Goal: Communication & Community: Answer question/provide support

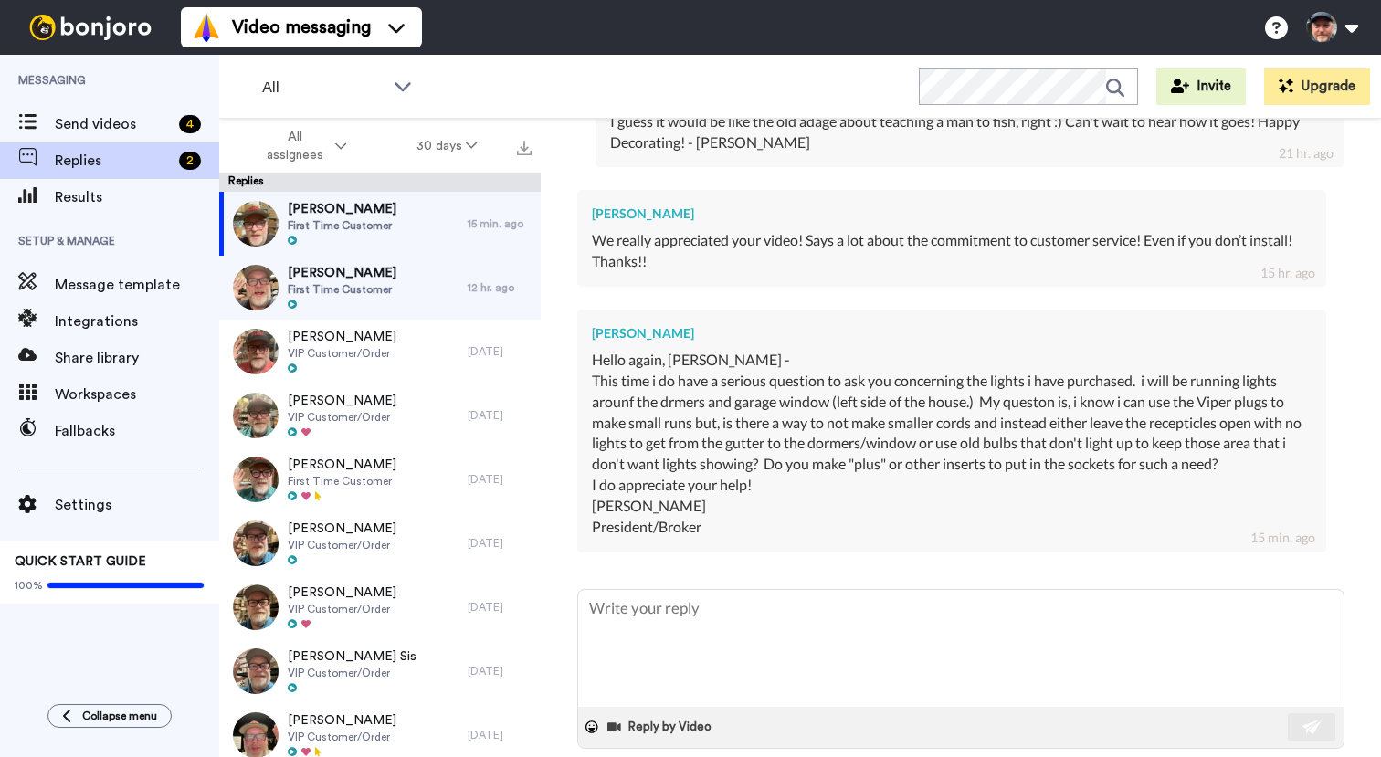
scroll to position [689, 0]
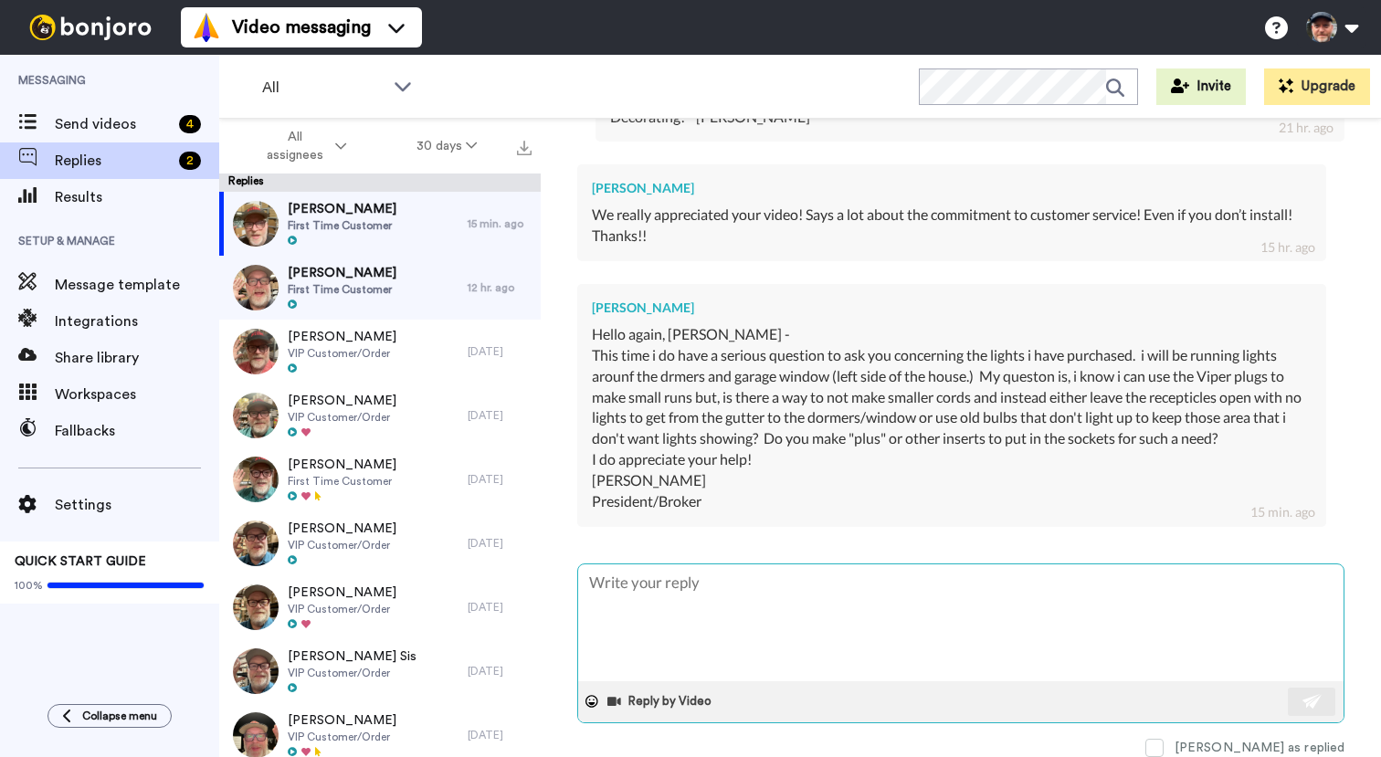
click at [789, 605] on textarea at bounding box center [961, 623] width 766 height 117
type textarea "x"
type textarea "H"
type textarea "x"
type textarea "Hi"
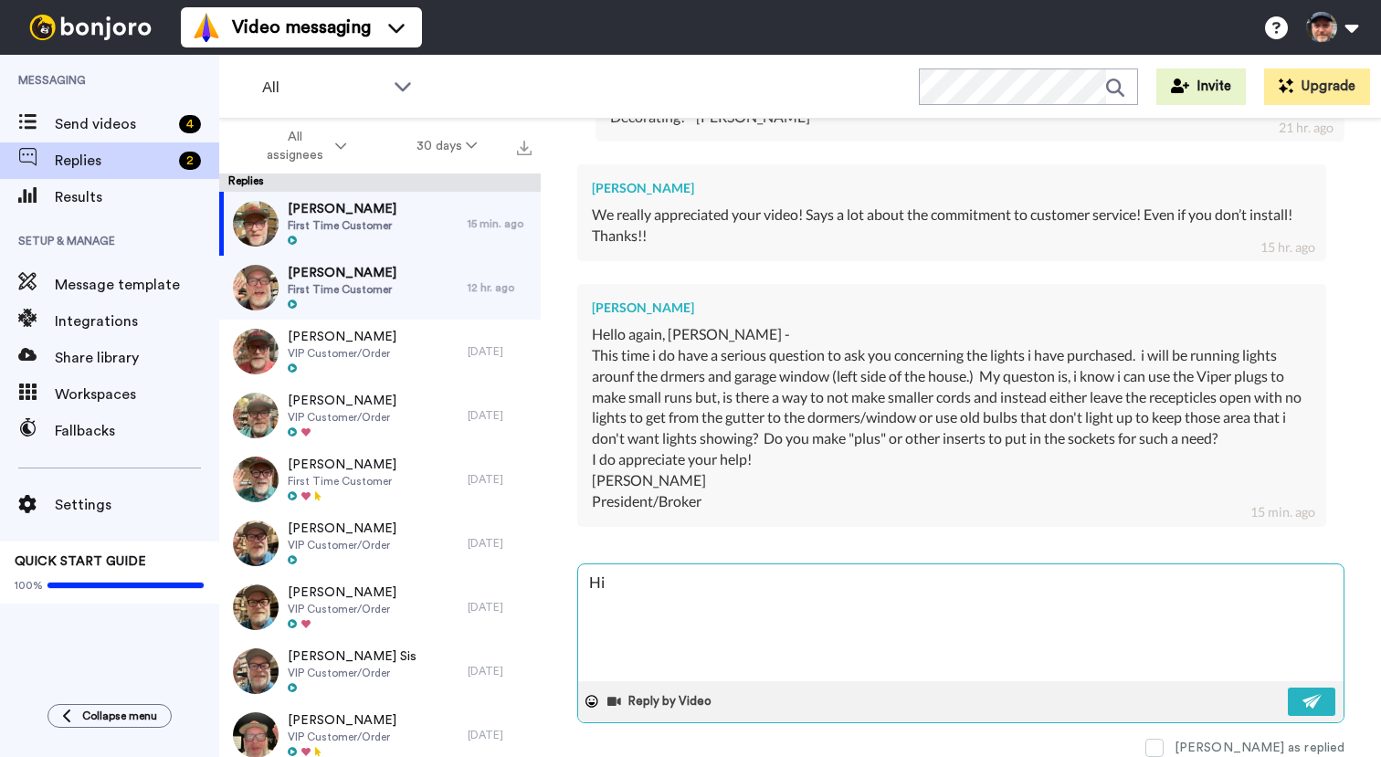
type textarea "x"
type textarea "Hi"
type textarea "x"
type textarea "Hi L"
type textarea "x"
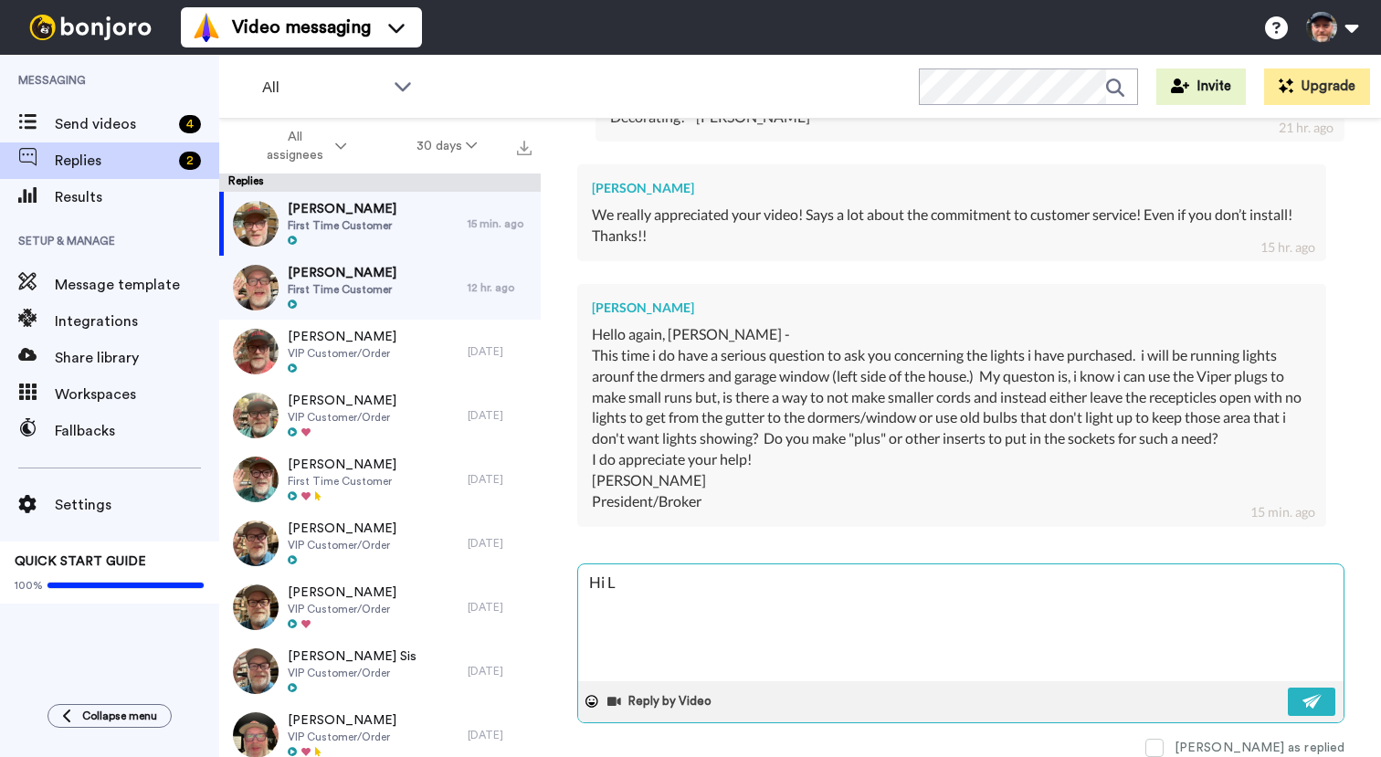
type textarea "Hi Le"
type textarea "x"
type textarea "Hi [PERSON_NAME]"
type textarea "x"
type textarea "Hi [PERSON_NAME]"
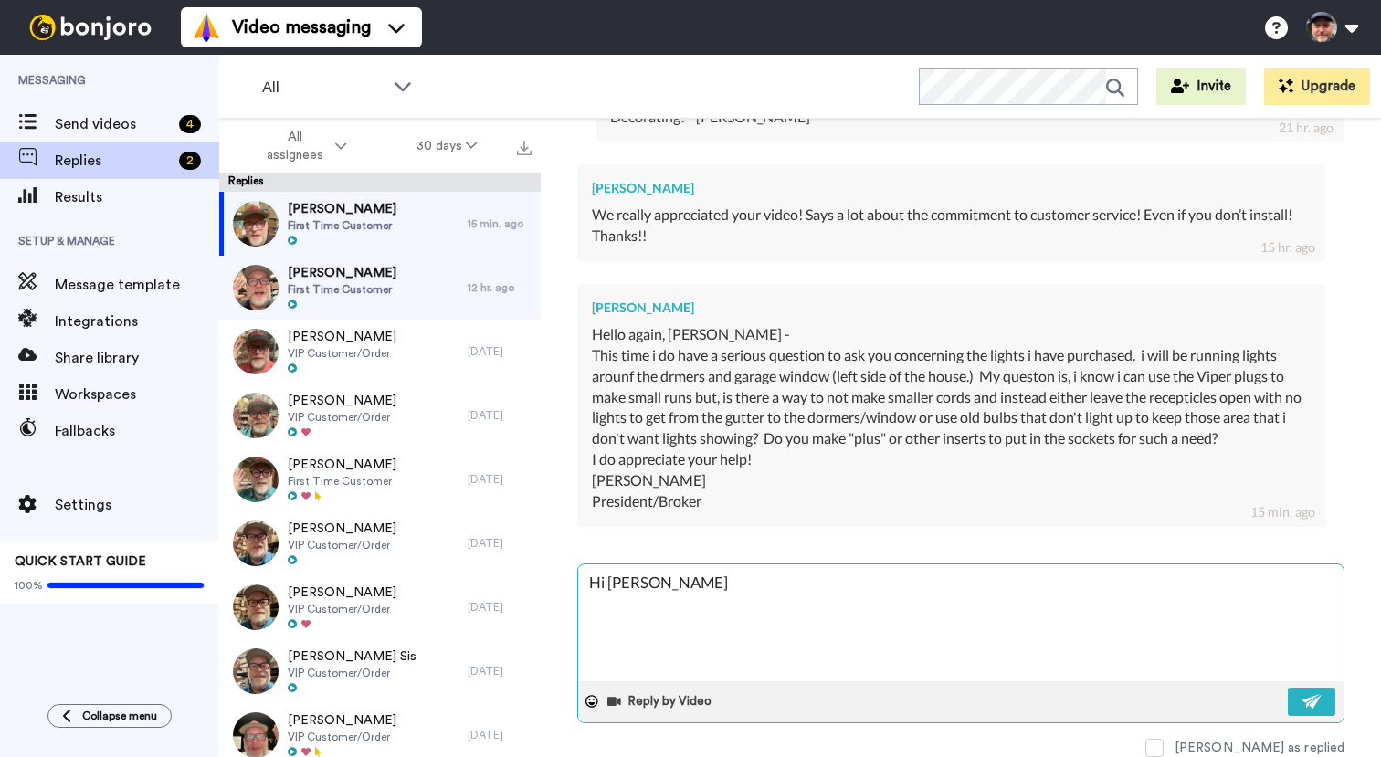
type textarea "x"
type textarea "Hi [PERSON_NAME]"
type textarea "x"
type textarea "Hi [PERSON_NAME],"
type textarea "x"
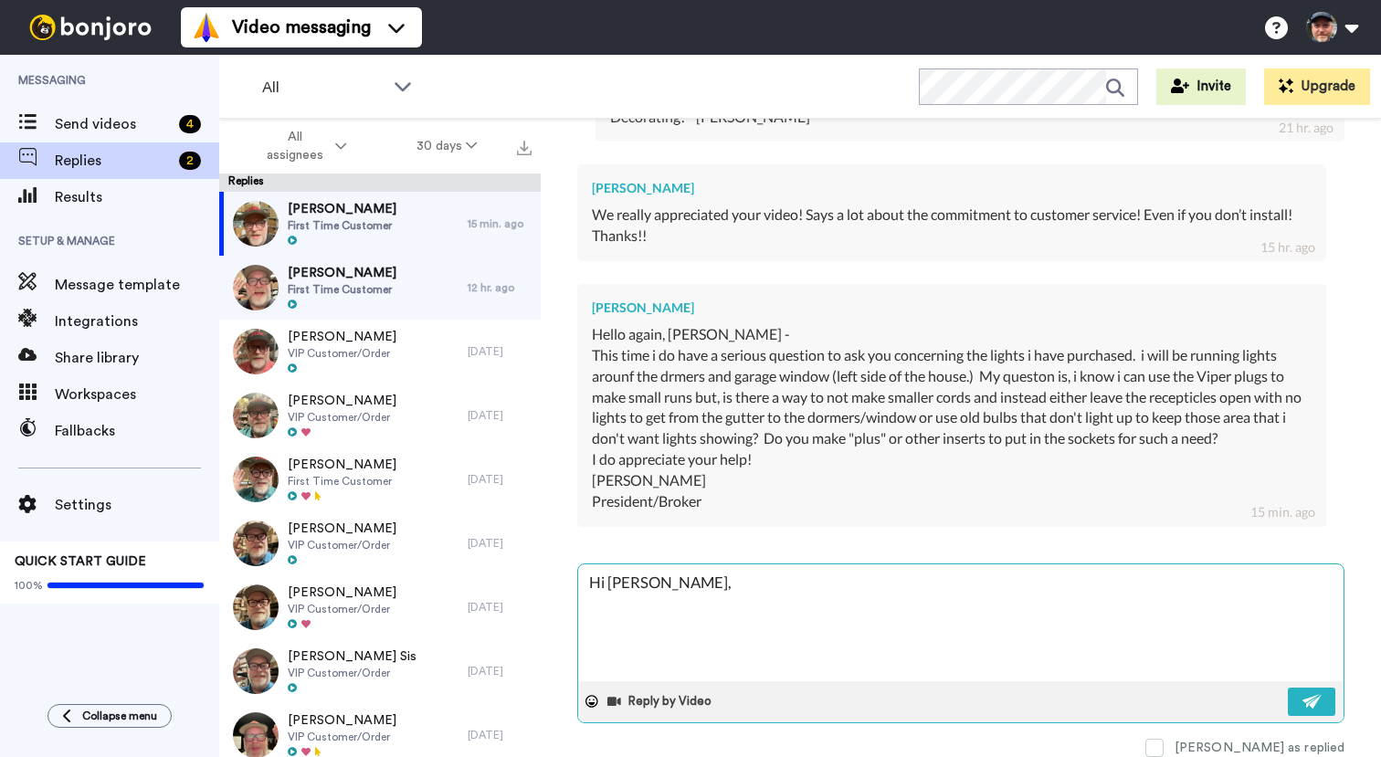
type textarea "Hi Lenny,"
type textarea "x"
type textarea "Hi Lenny, if"
type textarea "x"
type textarea "Hi Lenny, if"
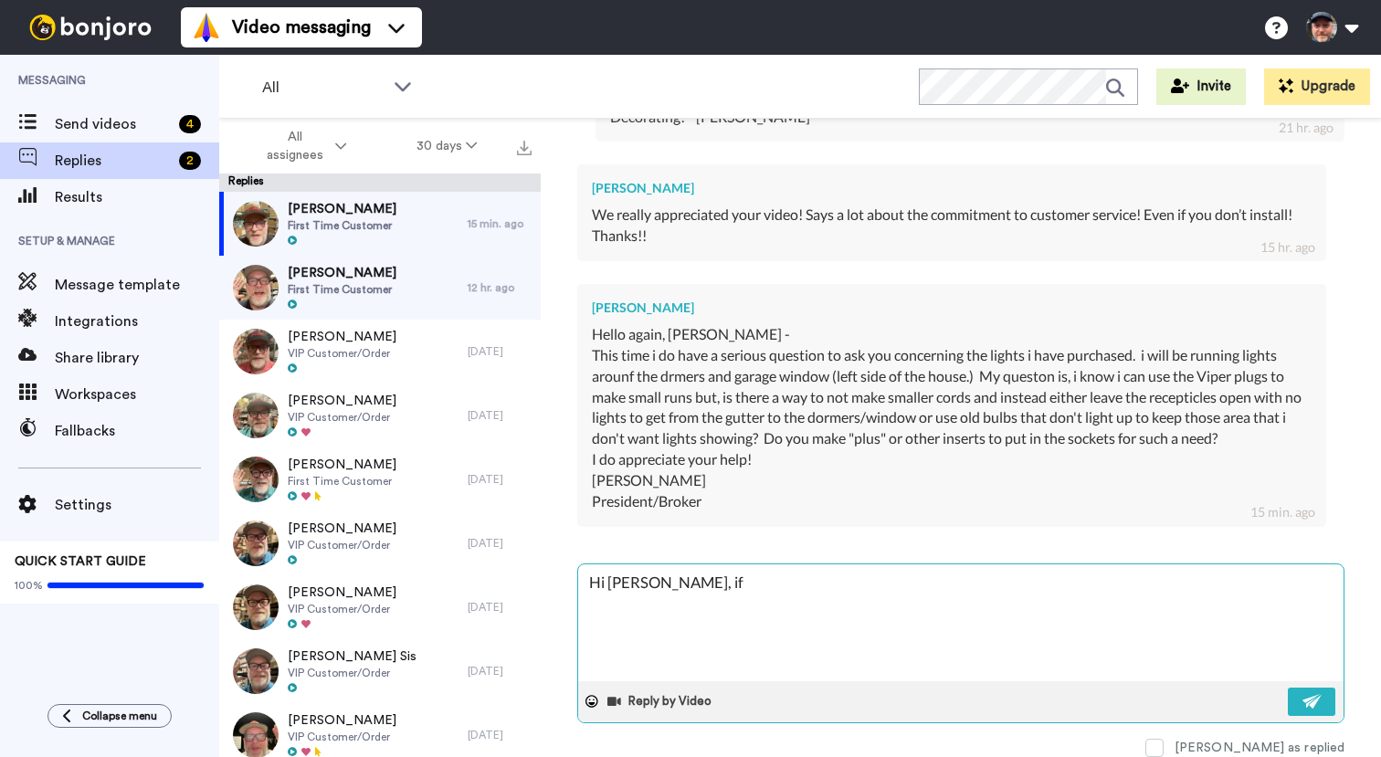
type textarea "x"
type textarea "Hi Lenny, if I"
type textarea "x"
type textarea "Hi Lenny, if I u"
type textarea "x"
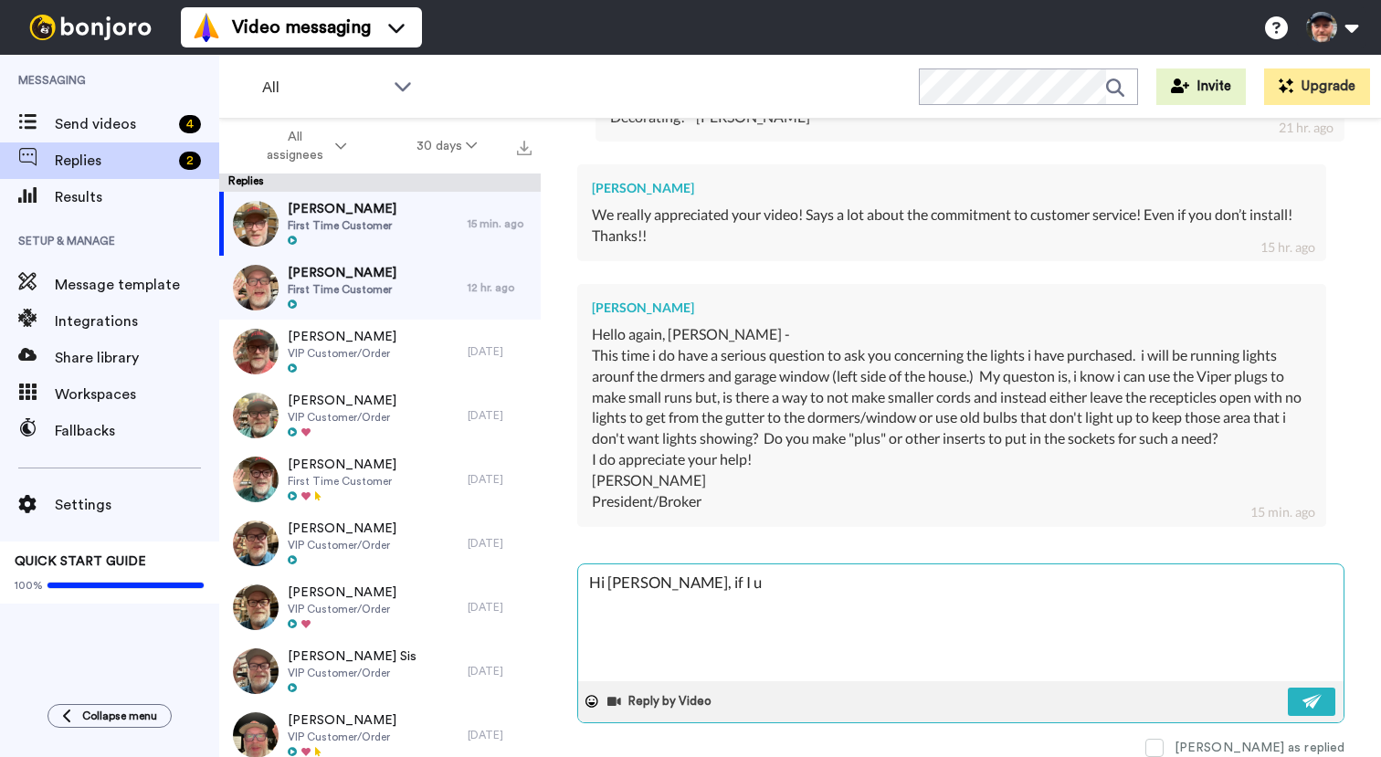
type textarea "Hi Lenny, if I un"
type textarea "x"
type textarea "Hi Lenny, if I und"
type textarea "x"
type textarea "Hi Lenny, if I unde"
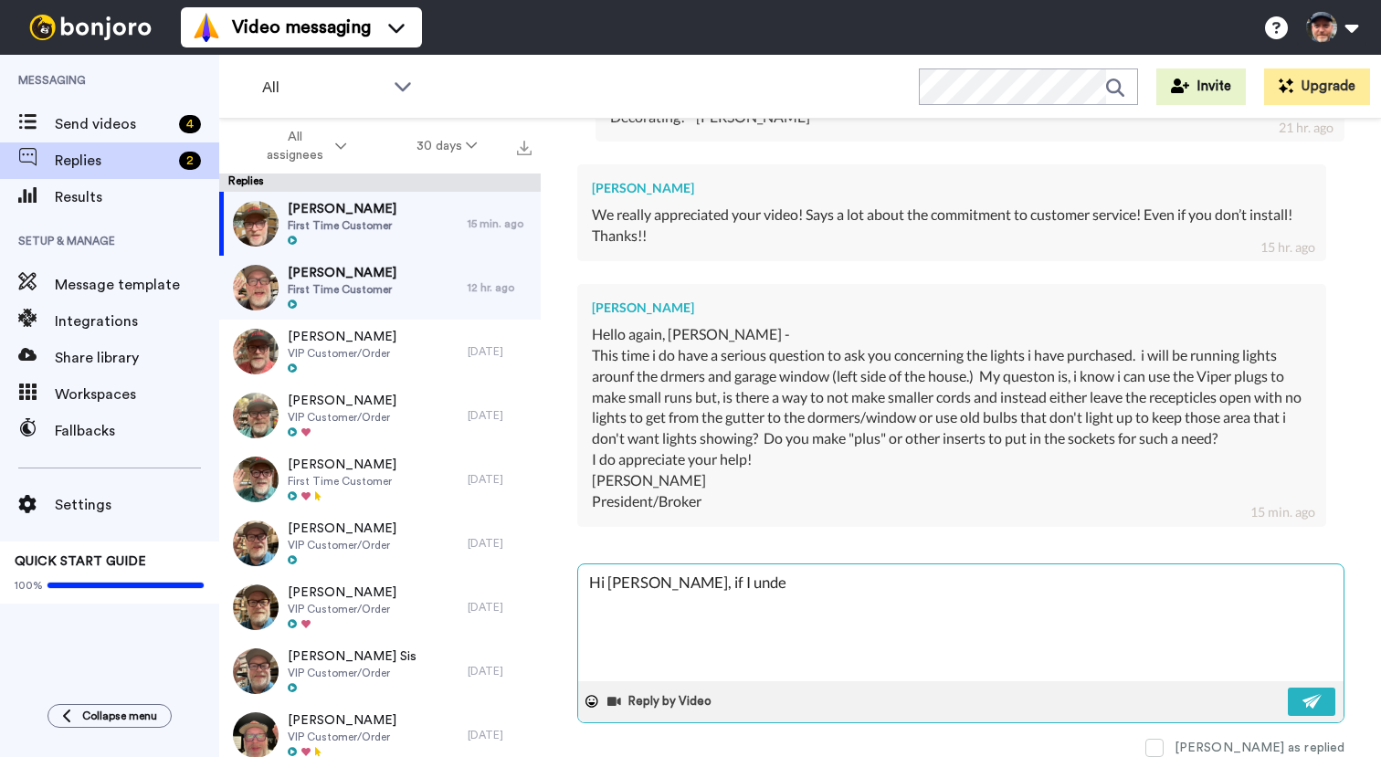
type textarea "x"
type textarea "Hi Lenny, if I under"
type textarea "x"
type textarea "Hi Lenny, if I unders"
type textarea "x"
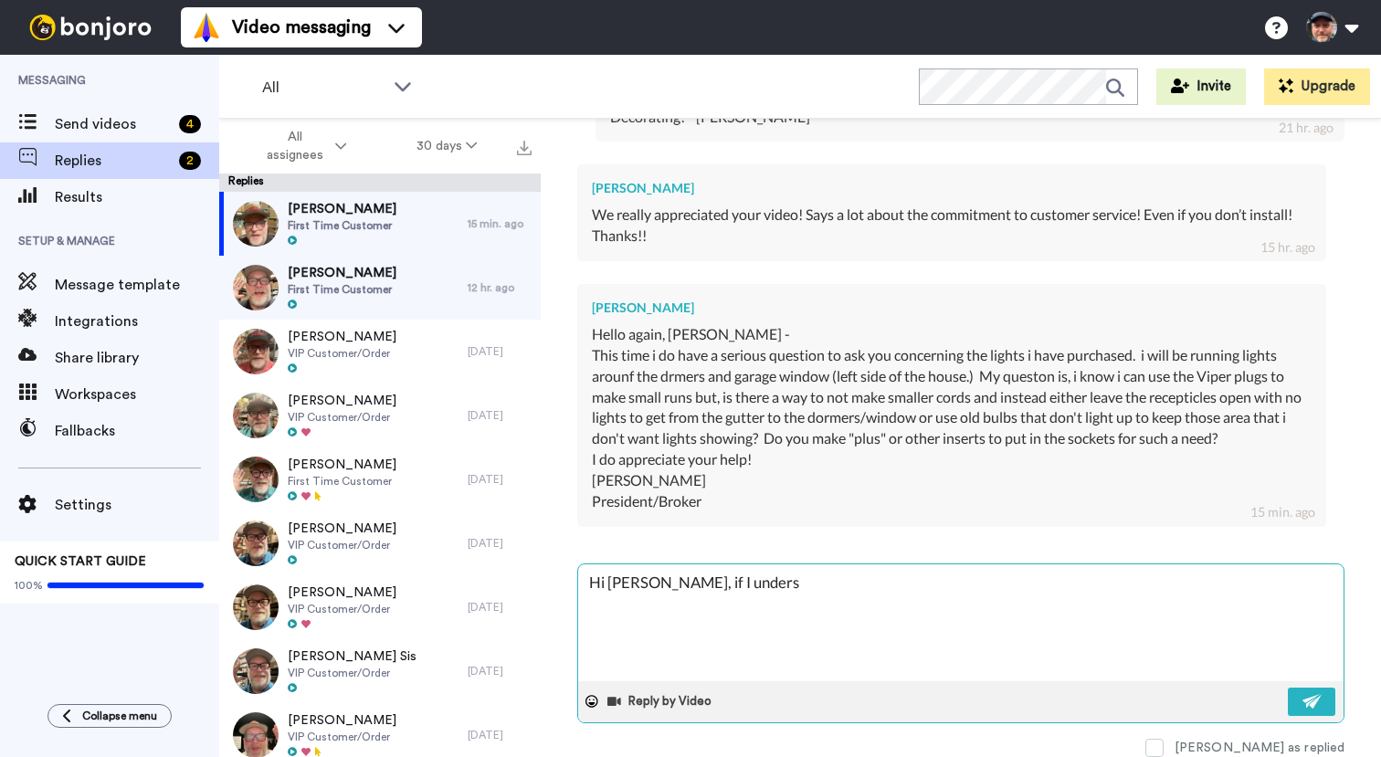
type textarea "Hi Lenny, if I underst"
type textarea "x"
type textarea "Hi Lenny, if I understa"
type textarea "x"
type textarea "Hi Lenny, if I understan"
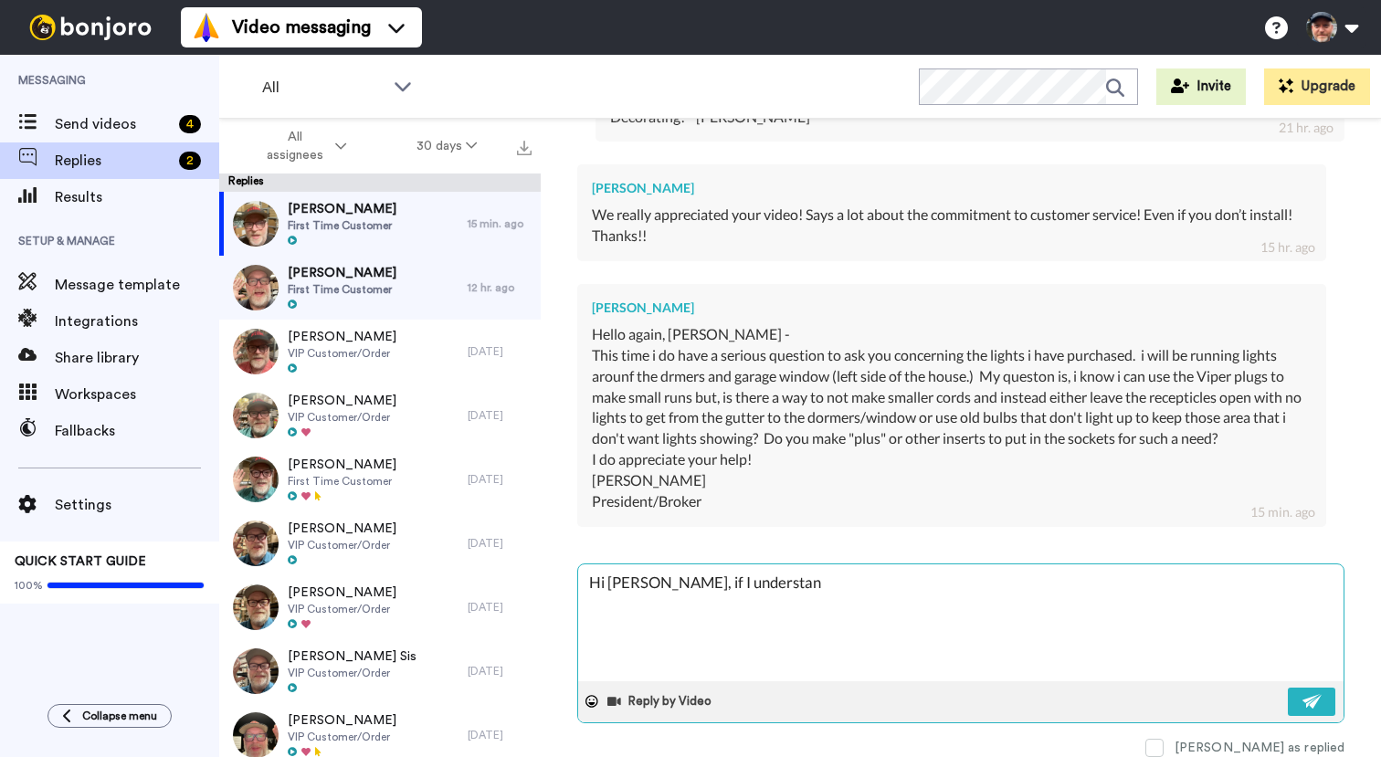
type textarea "x"
type textarea "Hi Lenny, if I understand"
type textarea "x"
type textarea "Hi Lenny, if I understand"
type textarea "x"
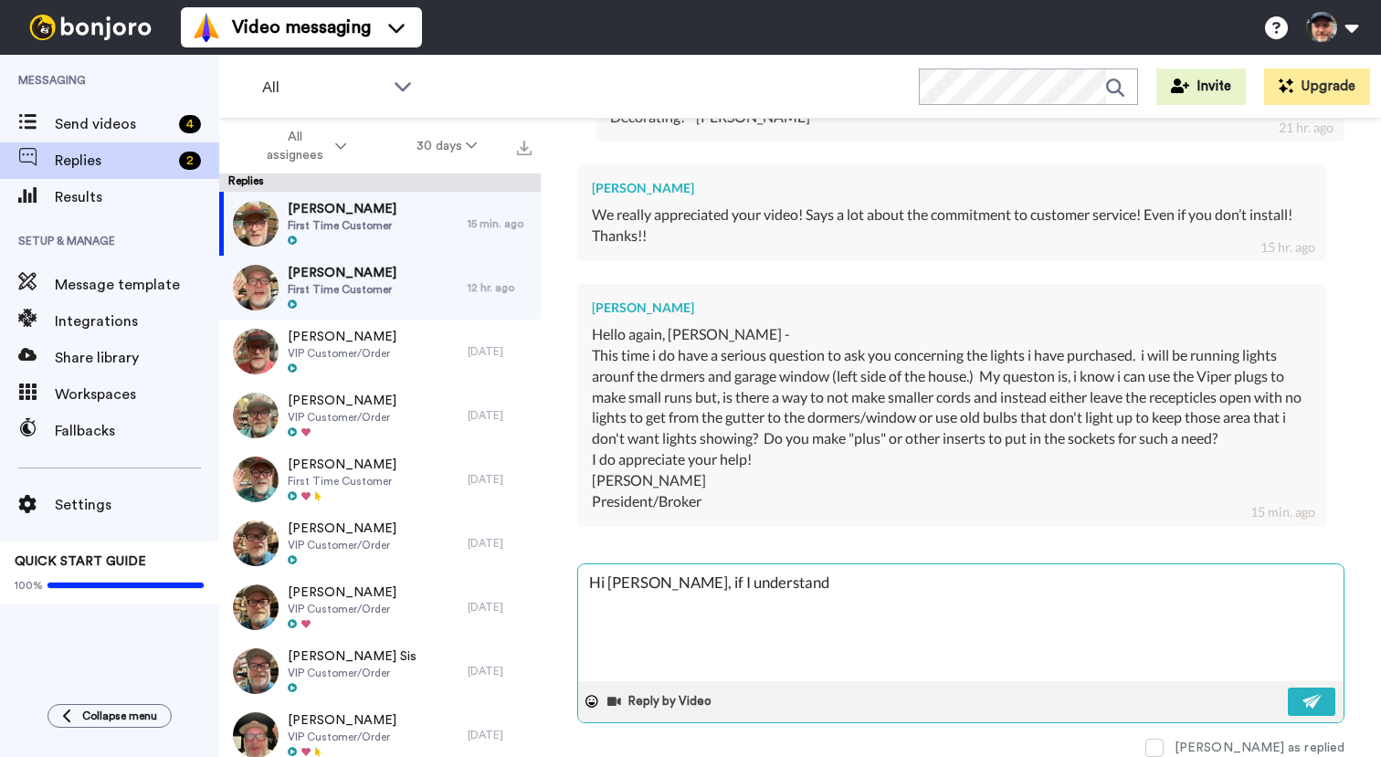
type textarea "Hi Lenny, if I understand c"
type textarea "x"
type textarea "Hi Lenny, if I understand co"
type textarea "x"
type textarea "Hi Lenny, if I understand cor"
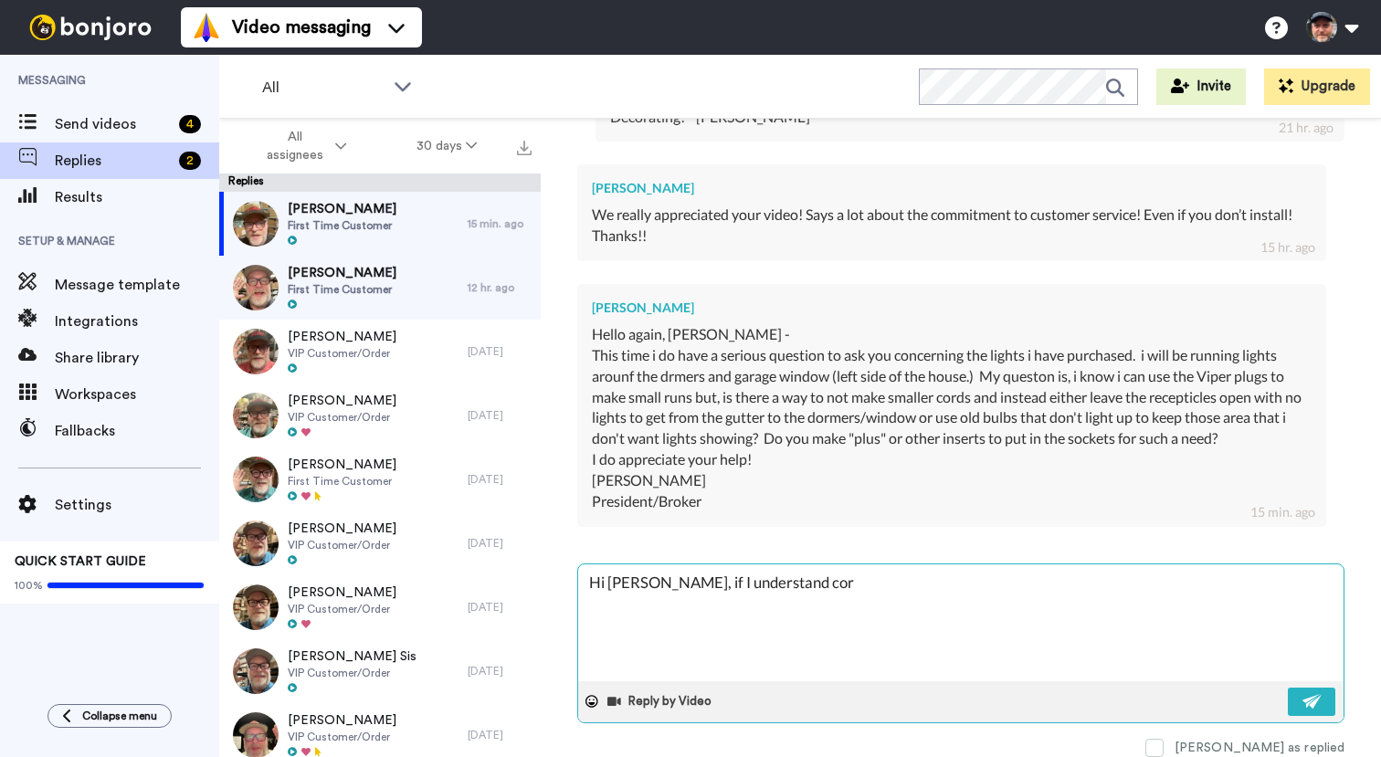
type textarea "x"
type textarea "Hi Lenny, if I understand corr"
type textarea "x"
type textarea "Hi Lenny, if I understand corre"
type textarea "x"
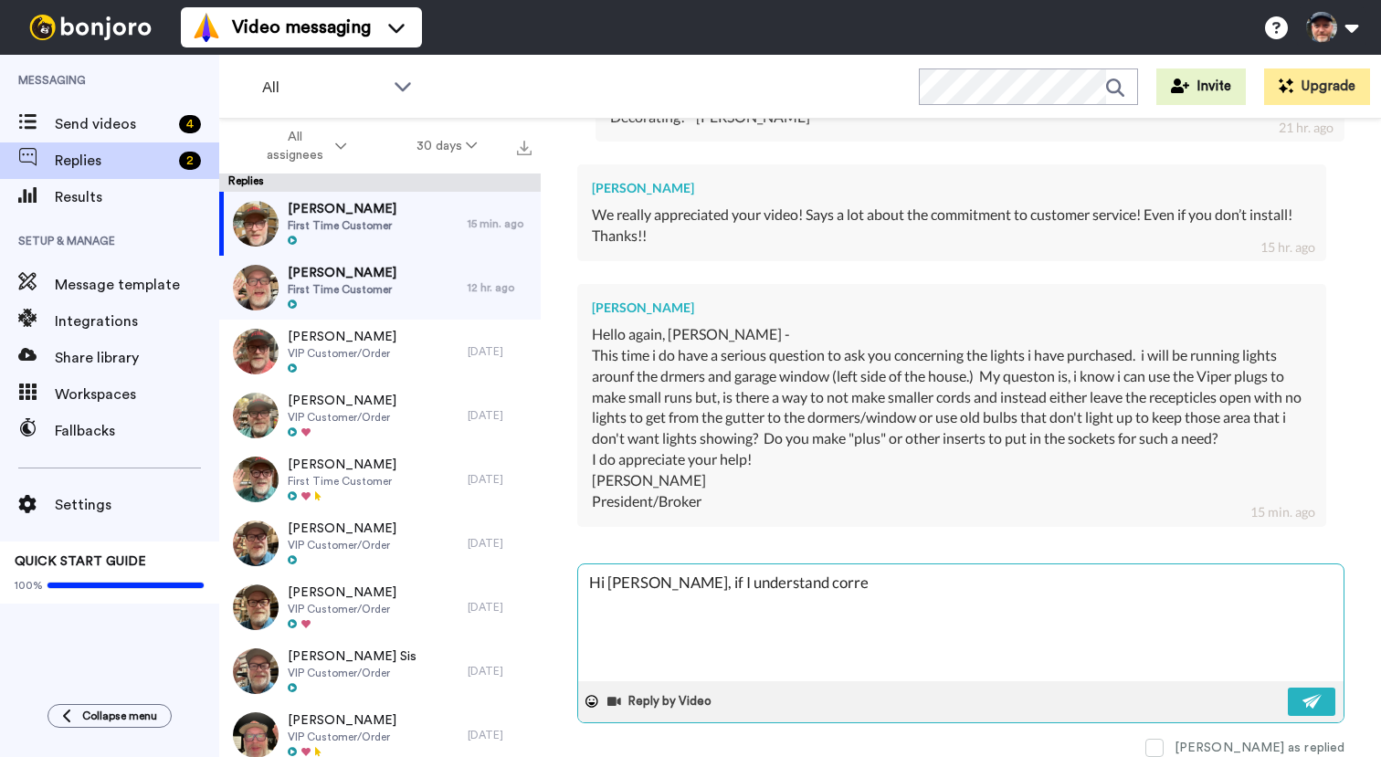
type textarea "Hi Lenny, if I understand correc"
type textarea "x"
type textarea "Hi Lenny, if I understand correct"
type textarea "x"
type textarea "Hi Lenny, if I understand correctl"
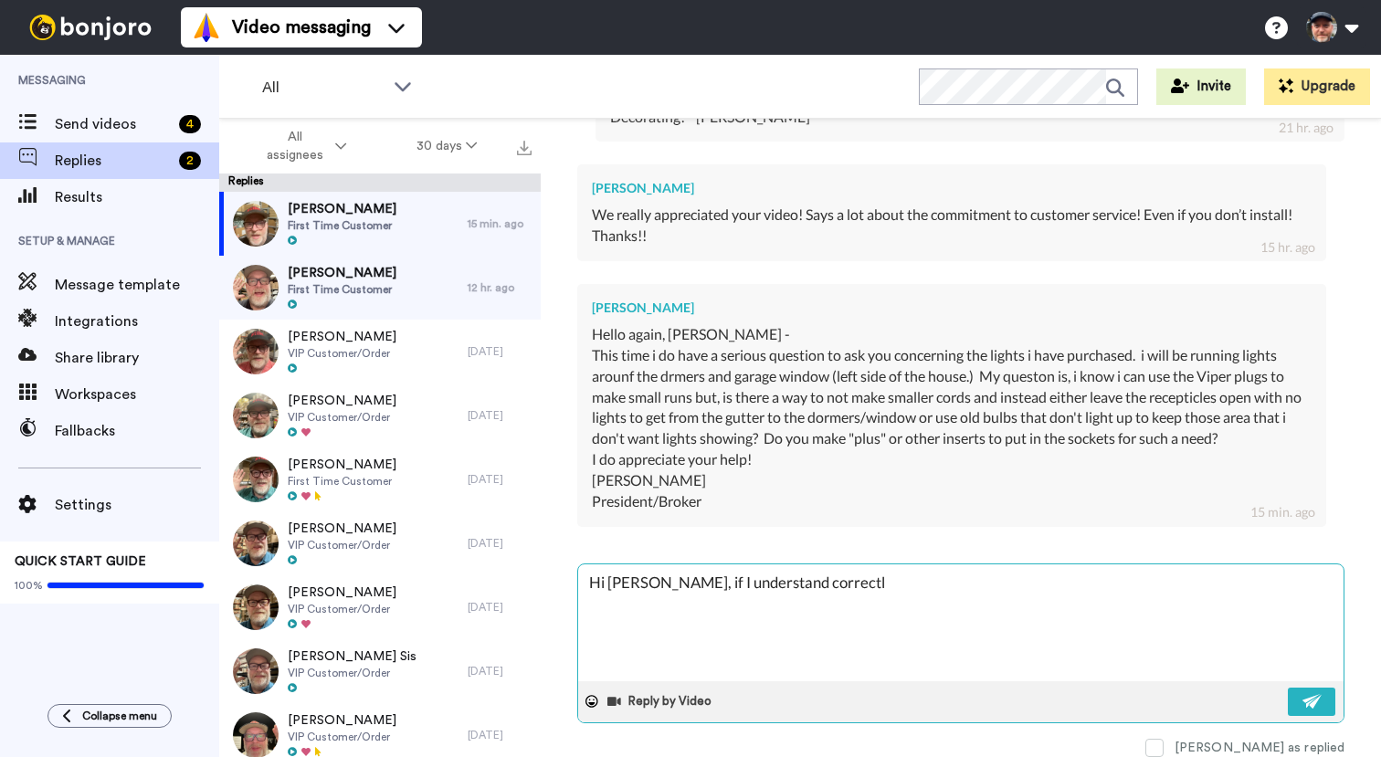
type textarea "x"
type textarea "Hi Lenny, if I understand correctly"
type textarea "x"
type textarea "Hi Lenny, if I understand correctly,"
type textarea "x"
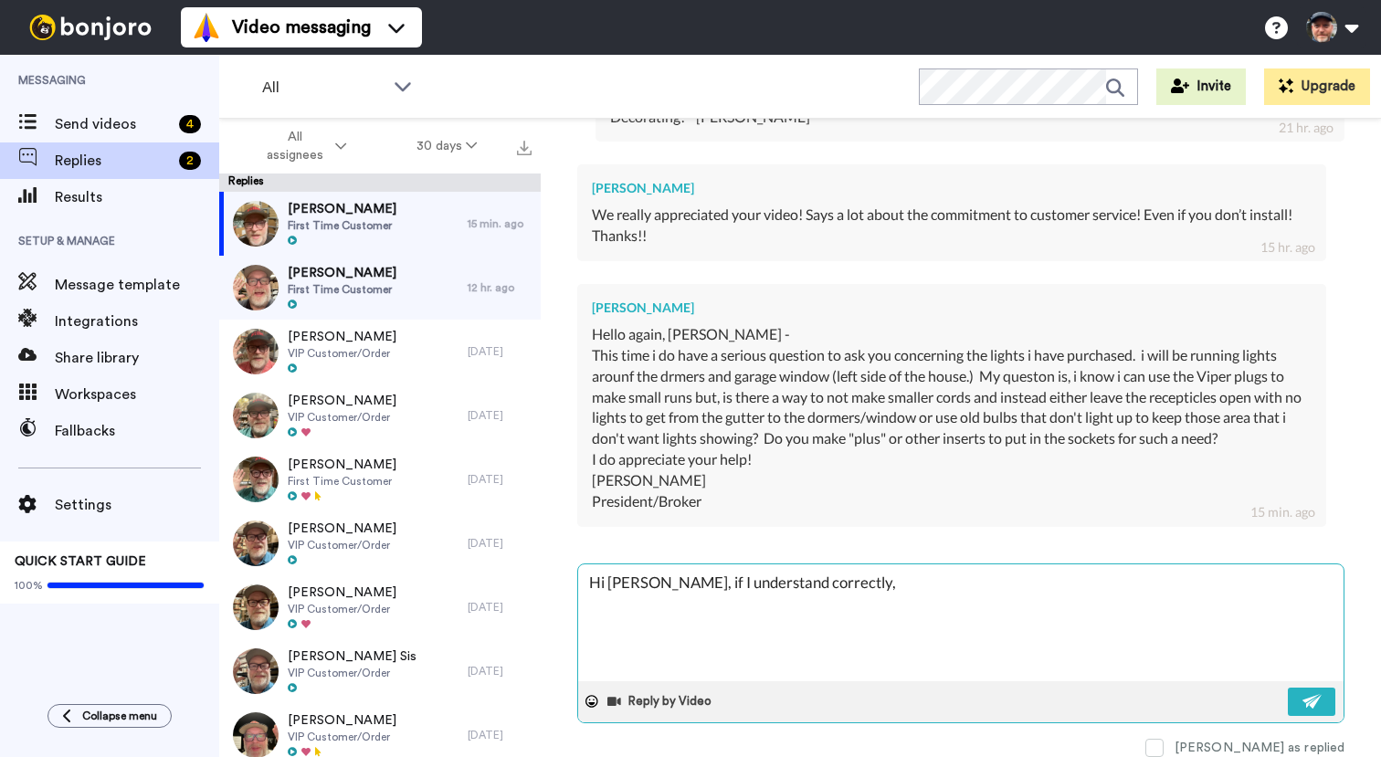
type textarea "Hi Lenny, if I understand correctly,"
type textarea "x"
type textarea "Hi Lenny, if I understand correctly, y"
type textarea "x"
type textarea "Hi Lenny, if I understand correctly, yo"
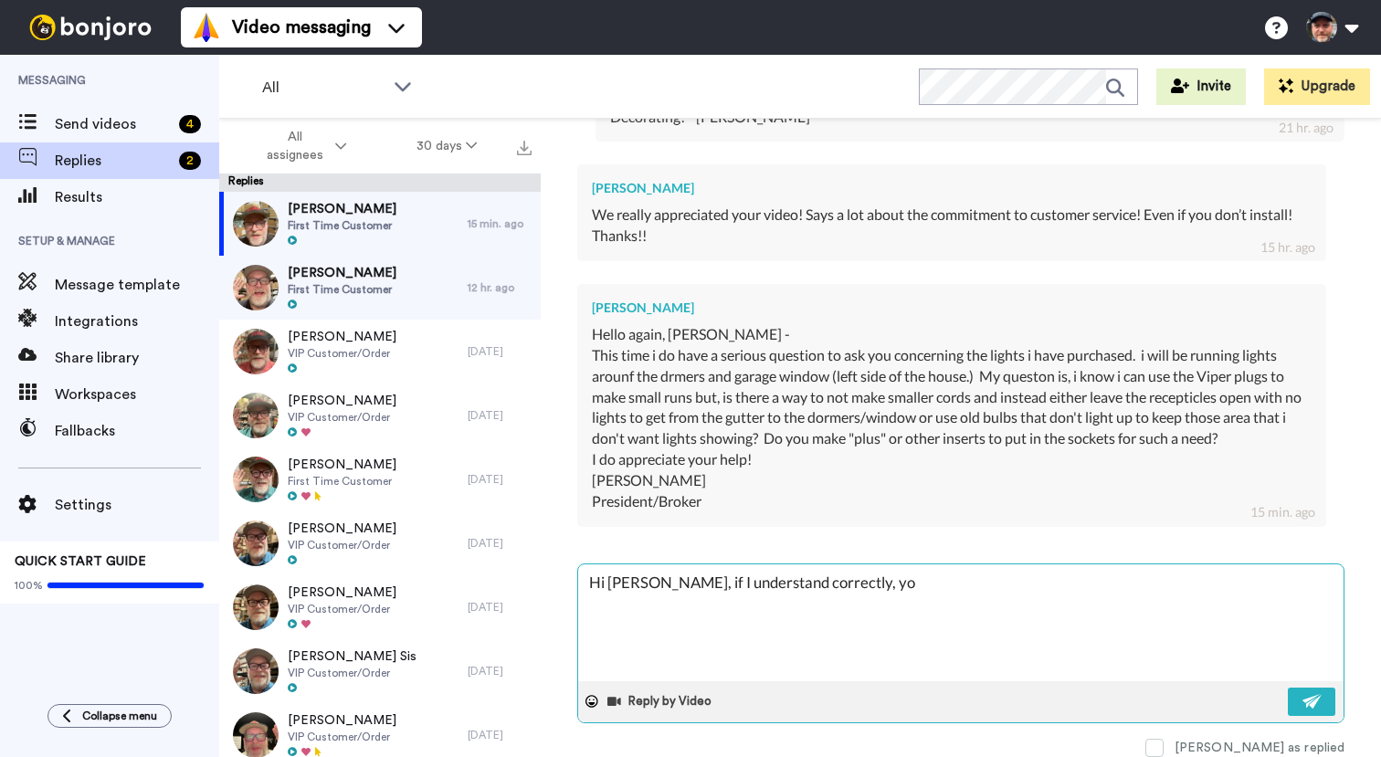
type textarea "x"
type textarea "Hi Lenny, if I understand correctly, you"
type textarea "x"
type textarea "Hi Lenny, if I understand correctly, you"
type textarea "x"
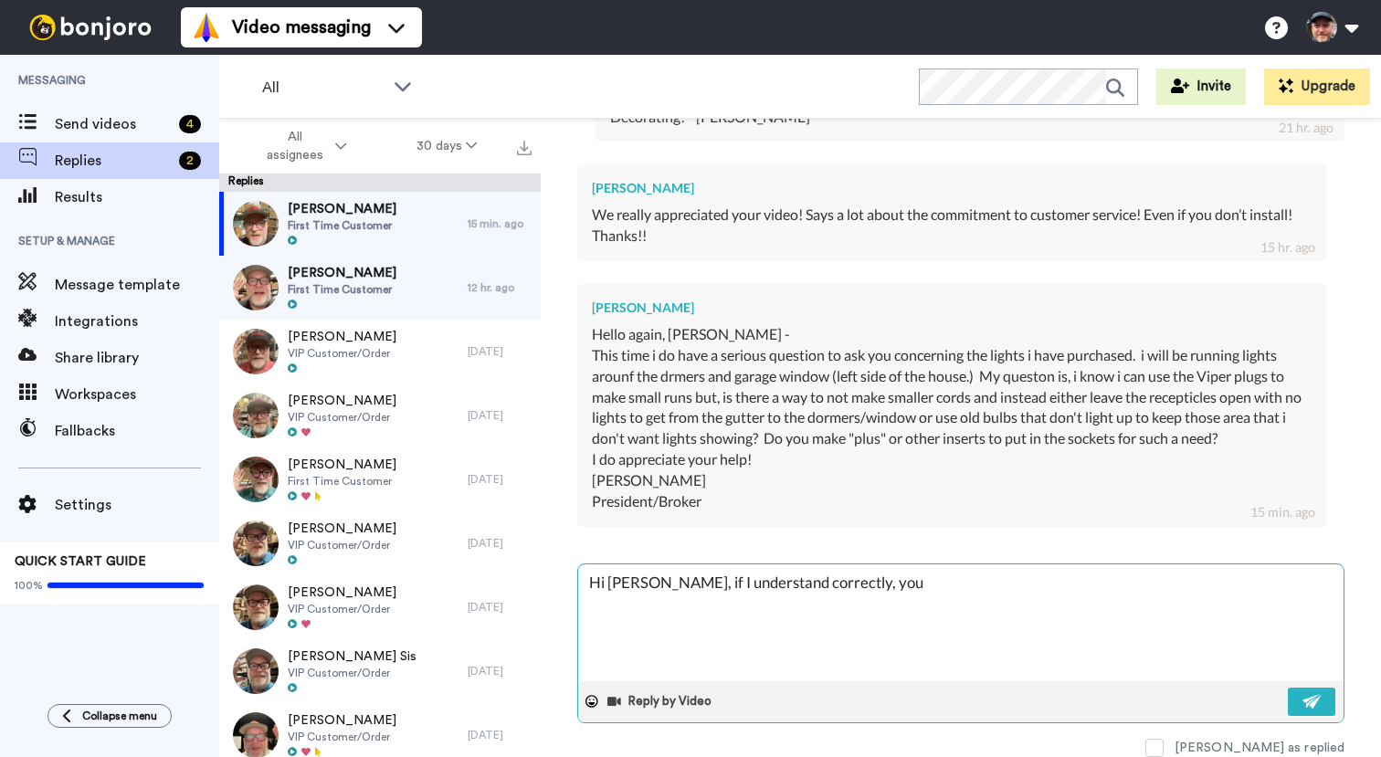
type textarea "Hi Lenny, if I understand correctly, you a"
type textarea "x"
type textarea "Hi Lenny, if I understand correctly, you ar"
type textarea "x"
type textarea "Hi Lenny, if I understand correctly, you are"
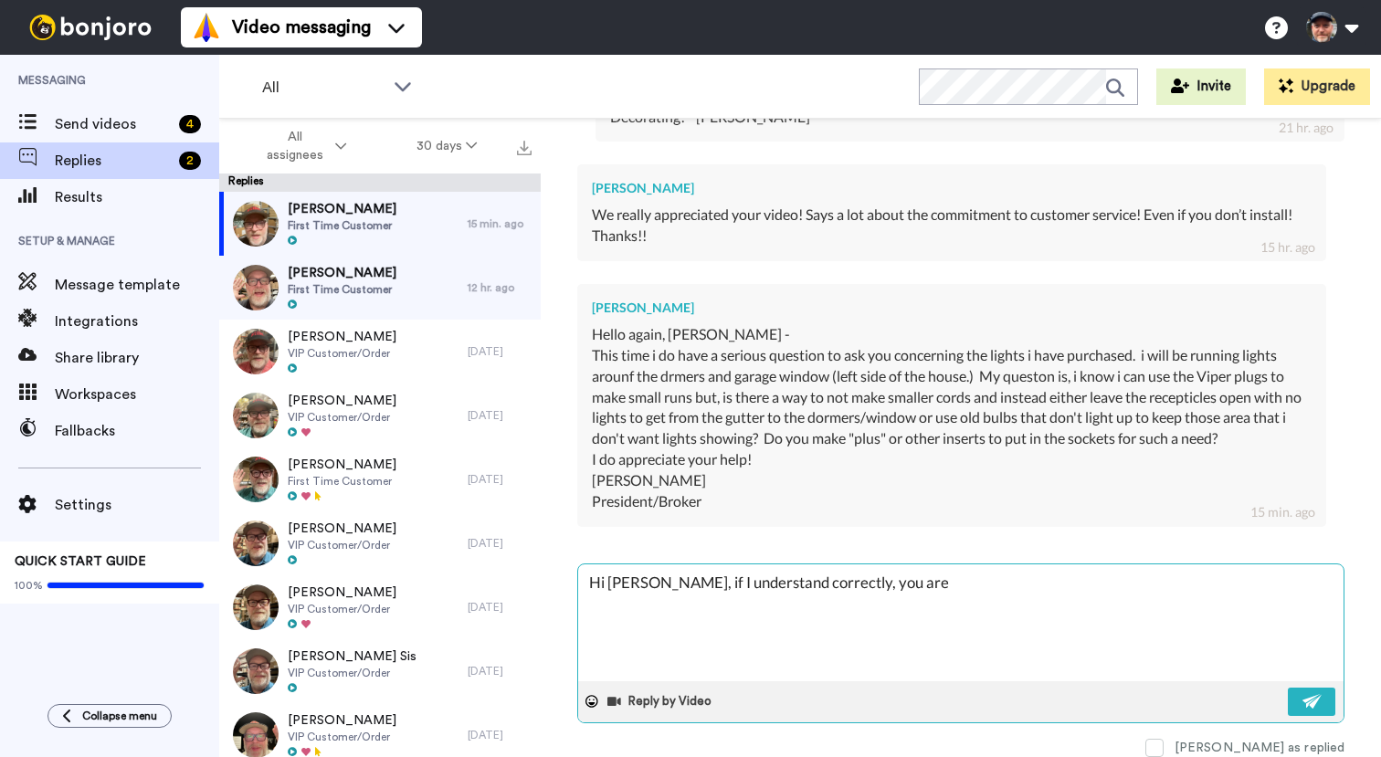
type textarea "x"
type textarea "Hi Lenny, if I understand correctly, you are w"
type textarea "x"
type textarea "Hi Lenny, if I understand correctly, you are wo"
type textarea "x"
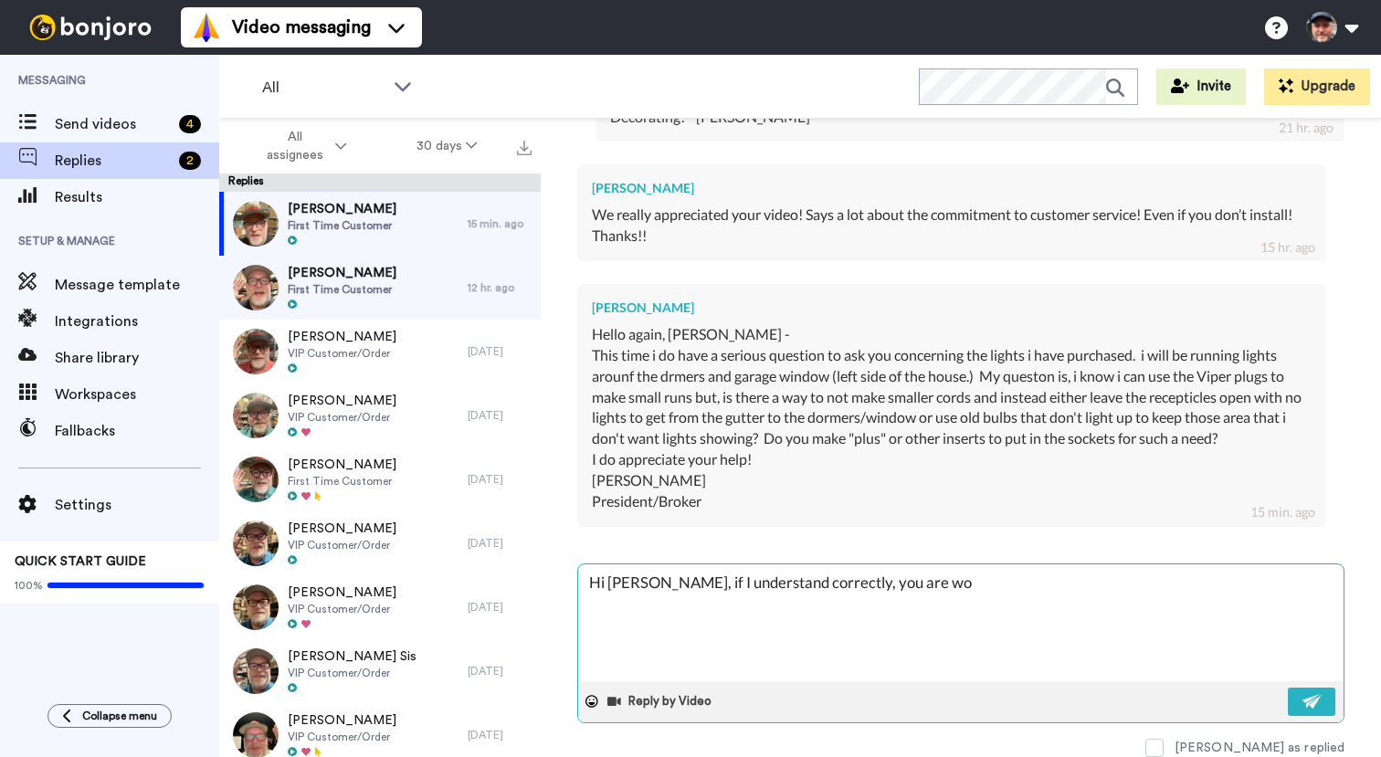
type textarea "Hi Lenny, if I understand correctly, you are won"
type textarea "x"
type textarea "Hi Lenny, if I understand correctly, you are wond"
type textarea "x"
type textarea "Hi Lenny, if I understand correctly, you are wonde"
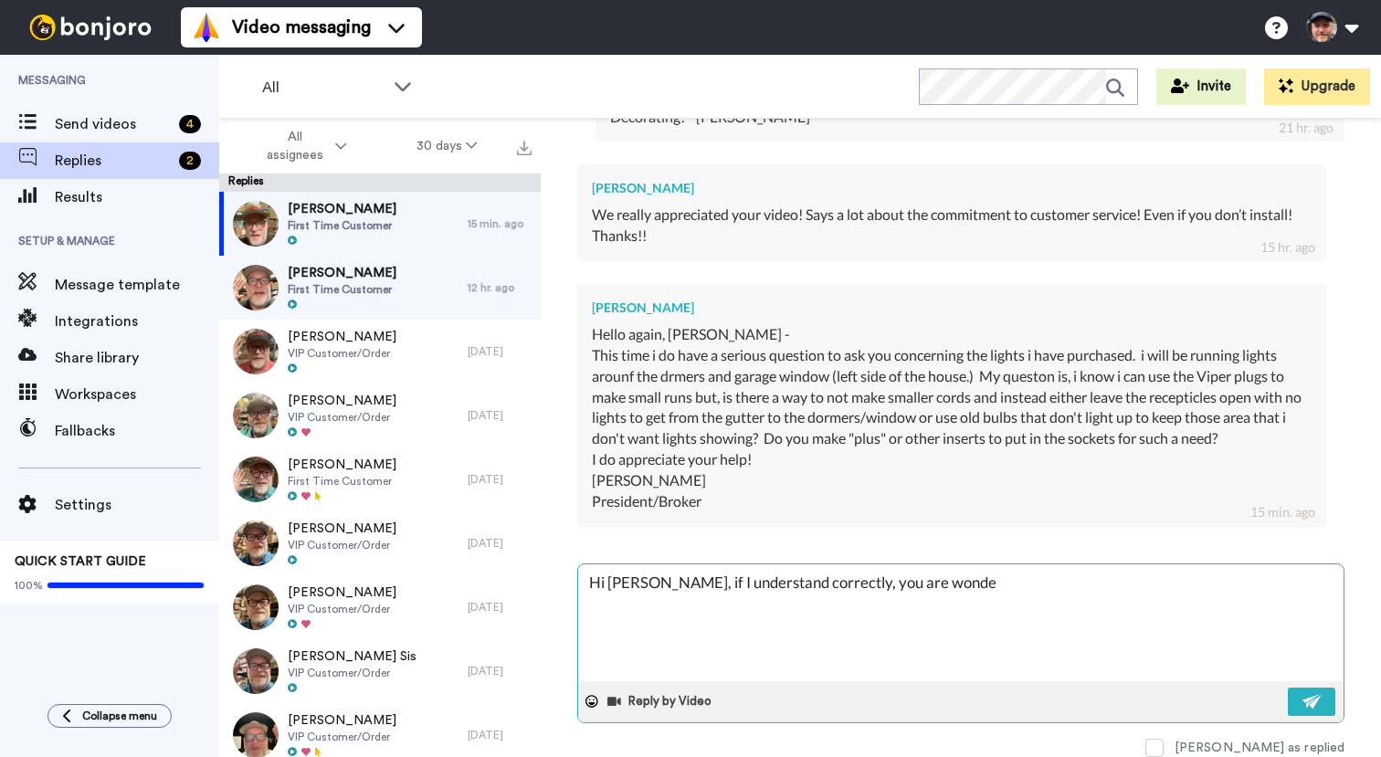
type textarea "x"
type textarea "Hi Lenny, if I understand correctly, you are wonder"
type textarea "x"
type textarea "Hi Lenny, if I understand correctly, you are wonderi"
type textarea "x"
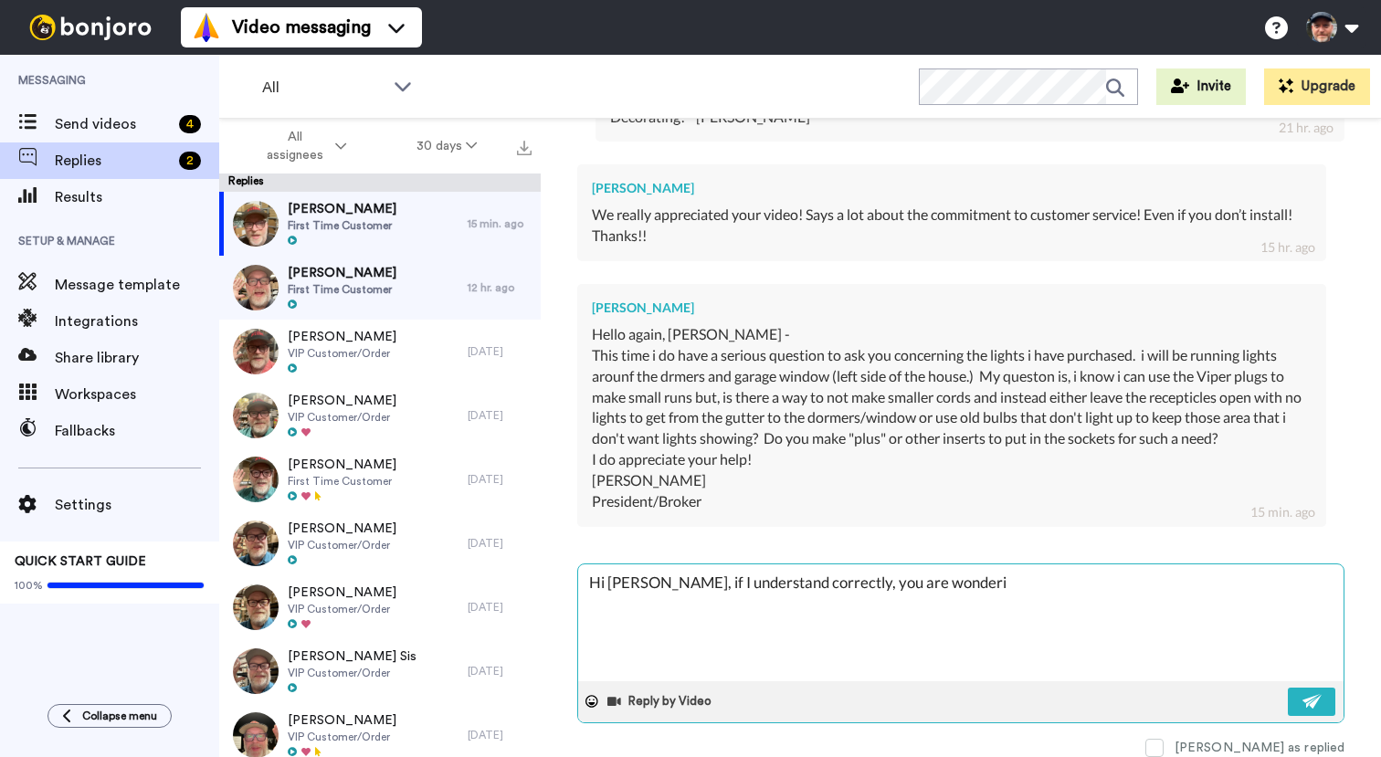
type textarea "Hi Lenny, if I understand correctly, you are wonderin"
type textarea "x"
type textarea "Hi Lenny, if I understand correctly, you are wondering"
type textarea "x"
type textarea "Hi Lenny, if I understand correctly, you are wondering"
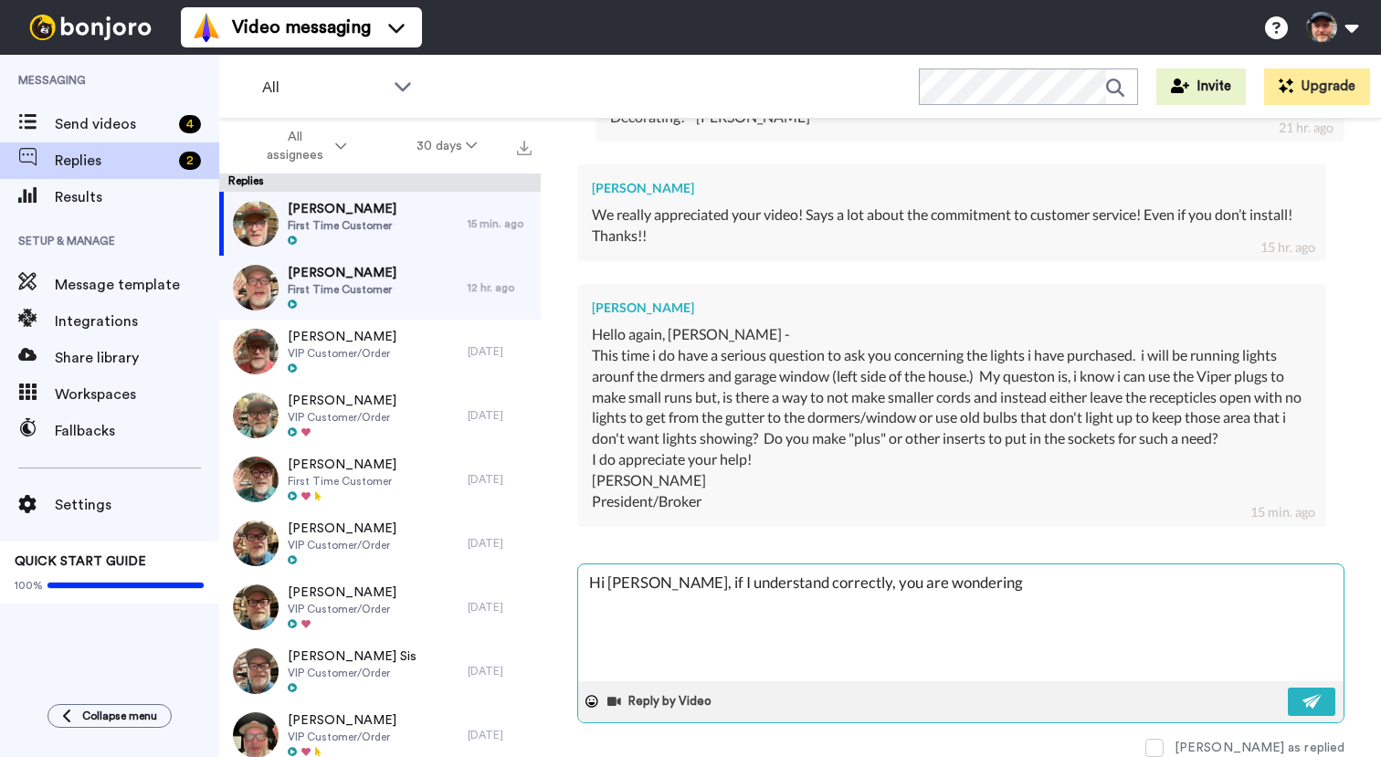
type textarea "x"
type textarea "Hi Lenny, if I understand correctly, you are wondering i"
type textarea "x"
type textarea "Hi Lenny, if I understand correctly, you are wondering if"
type textarea "x"
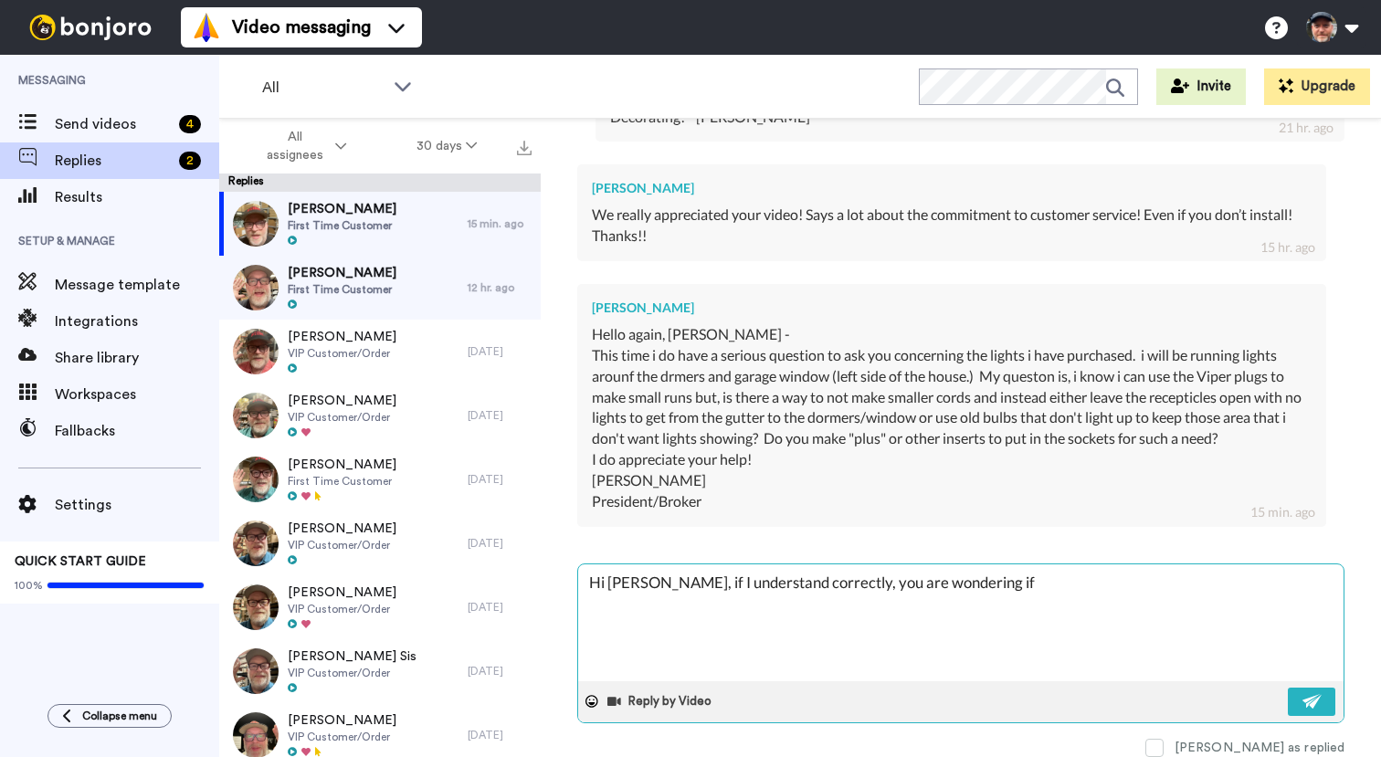
type textarea "Hi Lenny, if I understand correctly, you are wondering if"
type textarea "x"
type textarea "Hi Lenny, if I understand correctly, you are wondering if t"
type textarea "x"
type textarea "Hi Lenny, if I understand correctly, you are wondering if th"
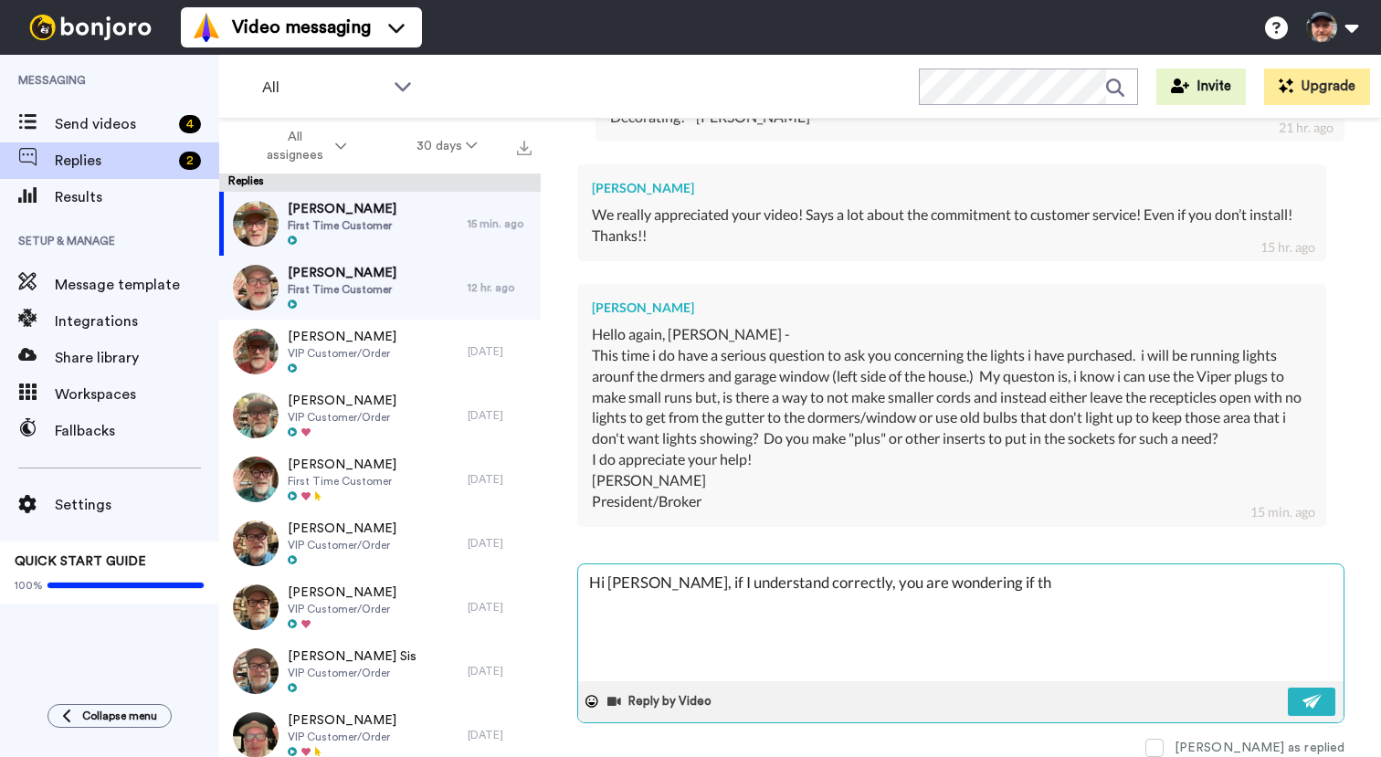
type textarea "x"
type textarea "Hi Lenny, if I understand correctly, you are wondering if ther"
type textarea "x"
type textarea "Hi Lenny, if I understand correctly, you are wondering if there"
type textarea "x"
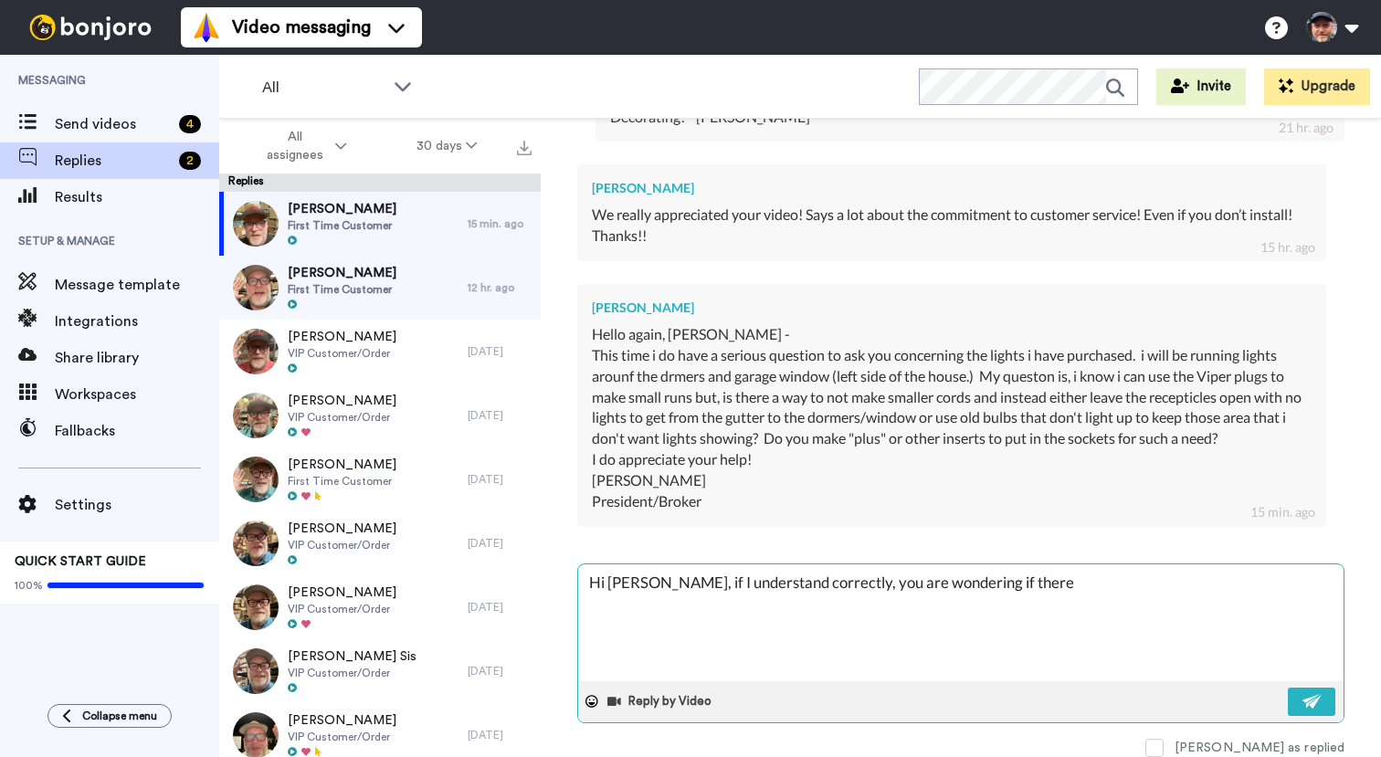
type textarea "Hi Lenny, if I understand correctly, you are wondering if there"
type textarea "x"
type textarea "Hi Lenny, if I understand correctly, you are wondering if there i"
type textarea "x"
type textarea "Hi Lenny, if I understand correctly, you are wondering if there is"
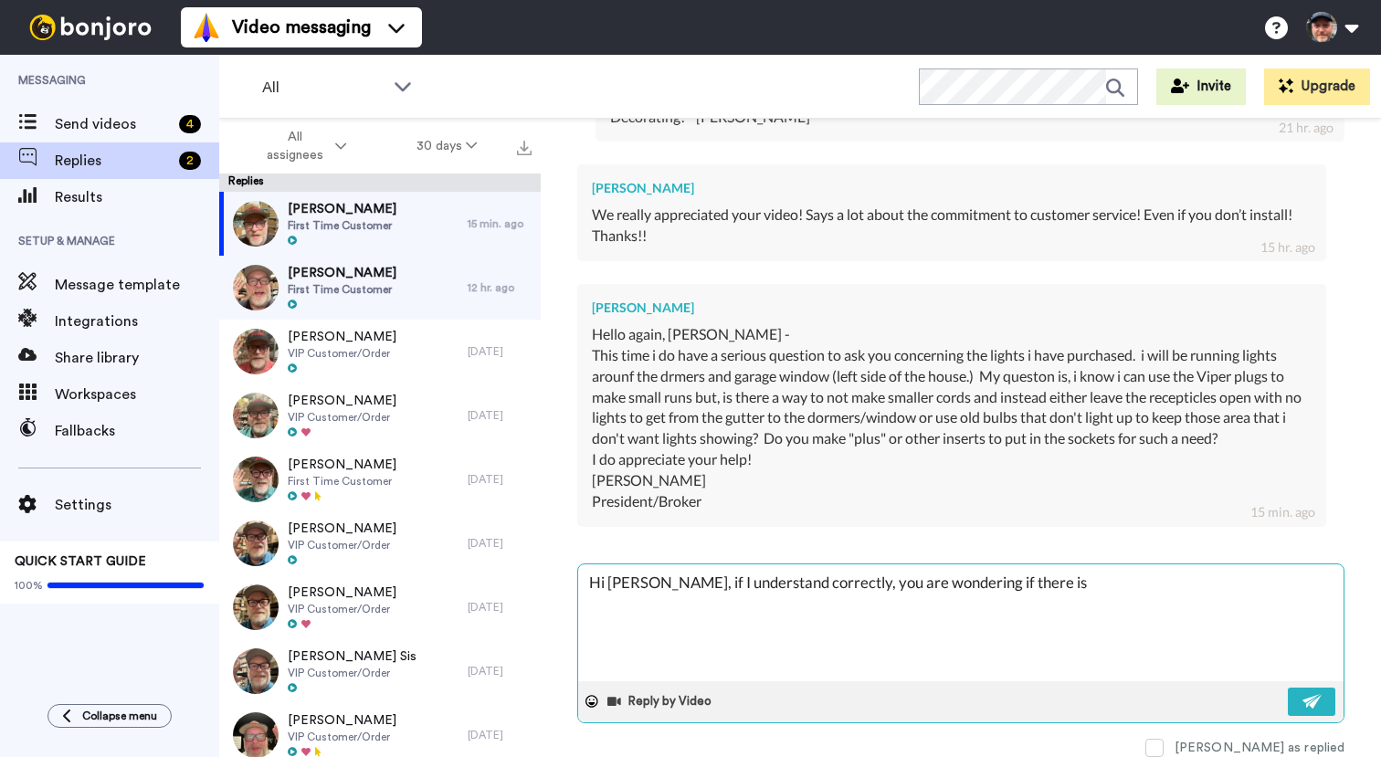
type textarea "x"
type textarea "Hi Lenny, if I understand correctly, you are wondering if there is"
type textarea "x"
type textarea "Hi Lenny, if I understand correctly, you are wondering if there is a"
type textarea "x"
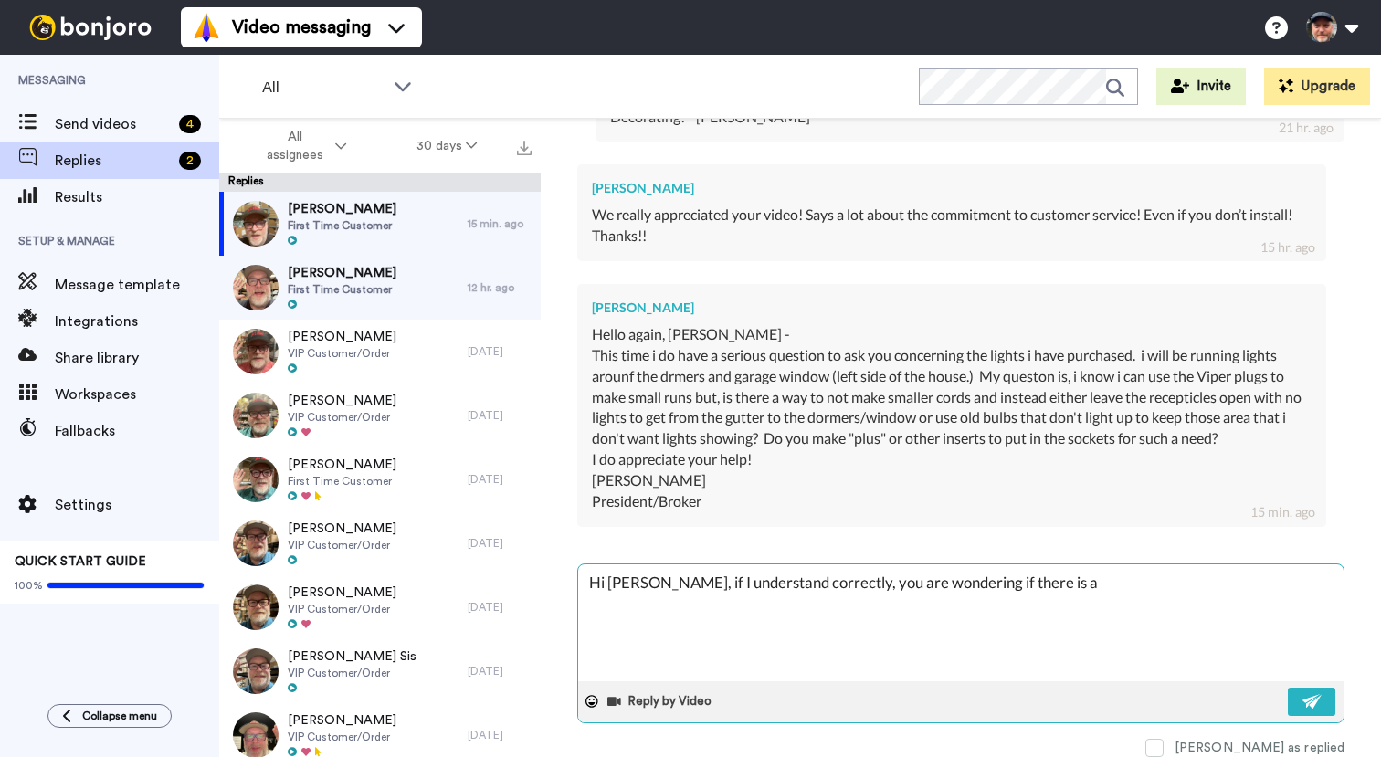
type textarea "Hi Lenny, if I understand correctly, you are wondering if there is a"
type textarea "x"
type textarea "Hi Lenny, if I understand correctly, you are wondering if there is a d"
type textarea "x"
type textarea "Hi Lenny, if I understand correctly, you are wondering if there is a de"
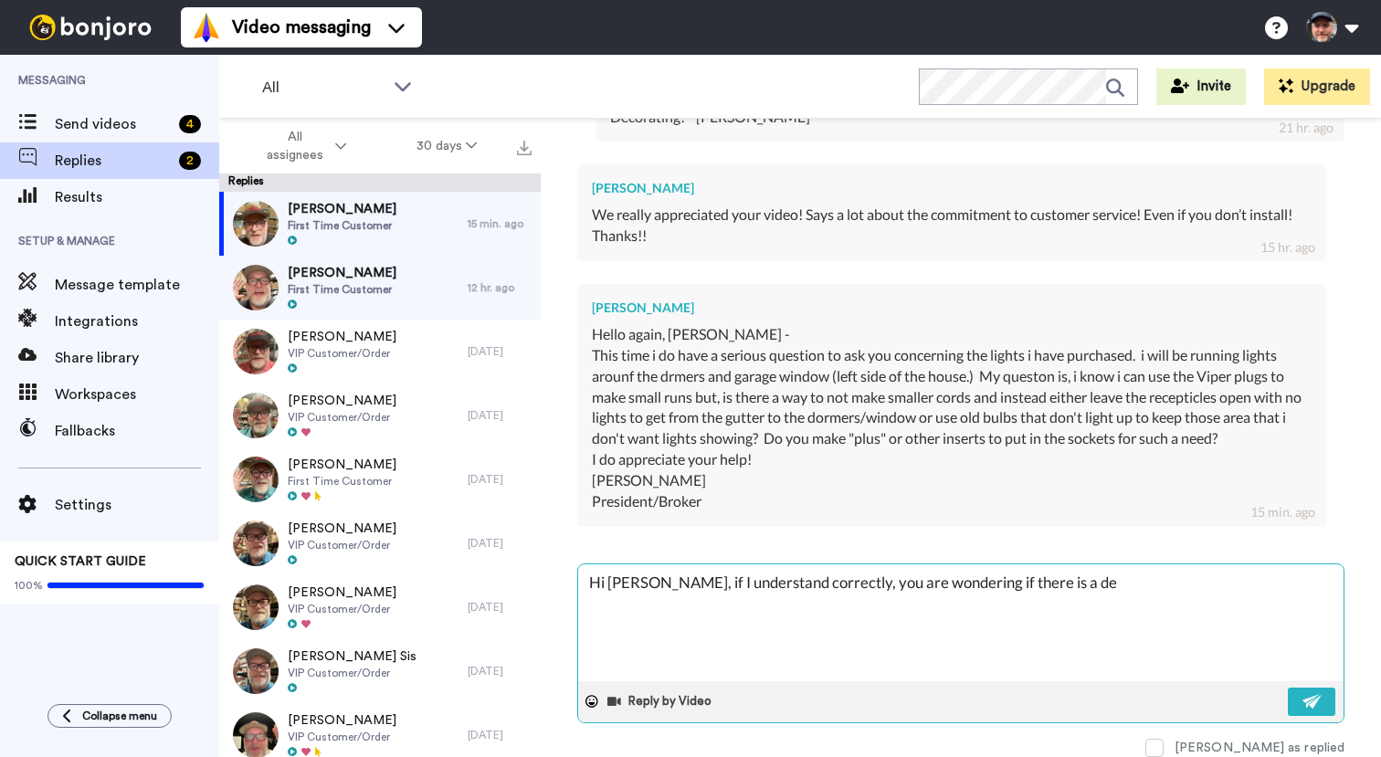
type textarea "x"
type textarea "Hi Lenny, if I understand correctly, you are wondering if there is a dev"
type textarea "x"
type textarea "Hi Lenny, if I understand correctly, you are wondering if there is a devi"
type textarea "x"
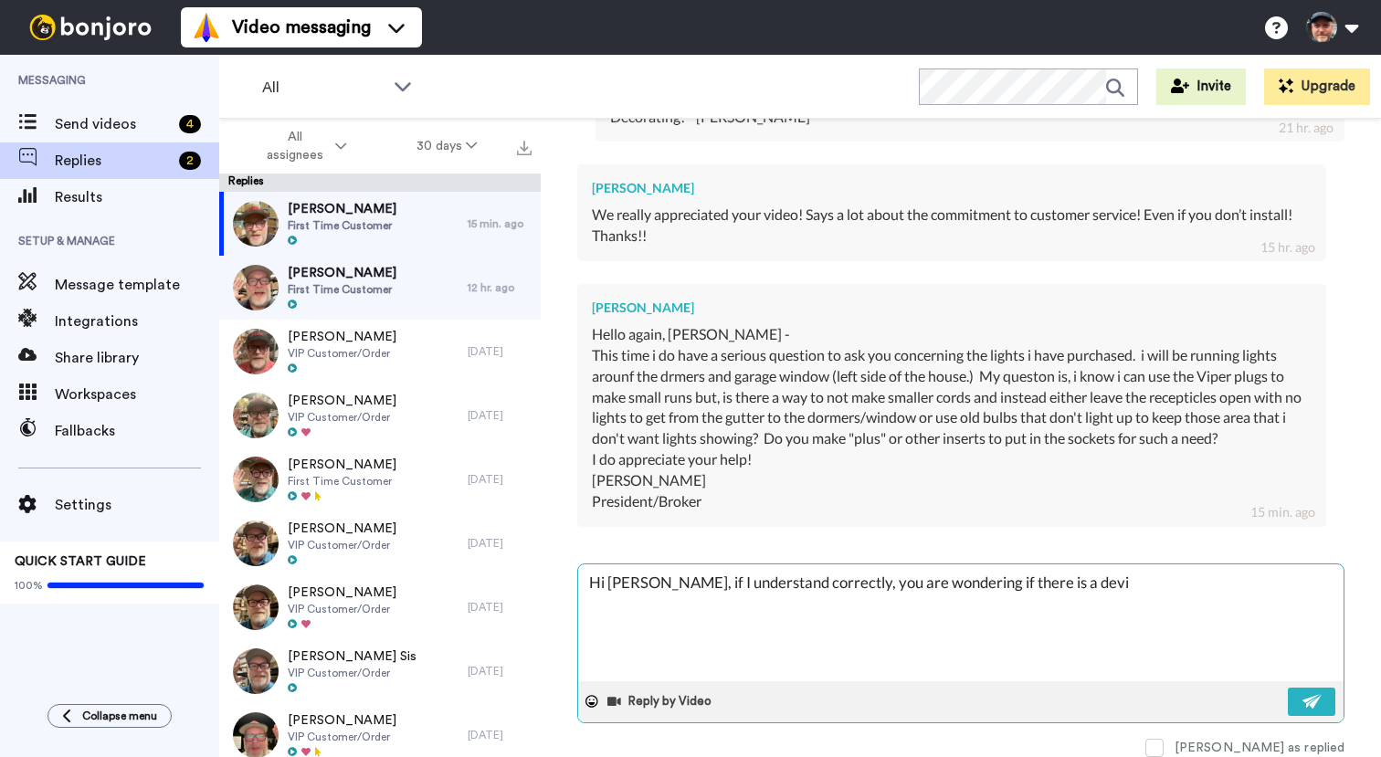
type textarea "Hi Lenny, if I understand correctly, you are wondering if there is a devic"
type textarea "x"
type textarea "Hi Lenny, if I understand correctly, you are wondering if there is a device"
type textarea "x"
type textarea "Hi Lenny, if I understand correctly, you are wondering if there is a device t"
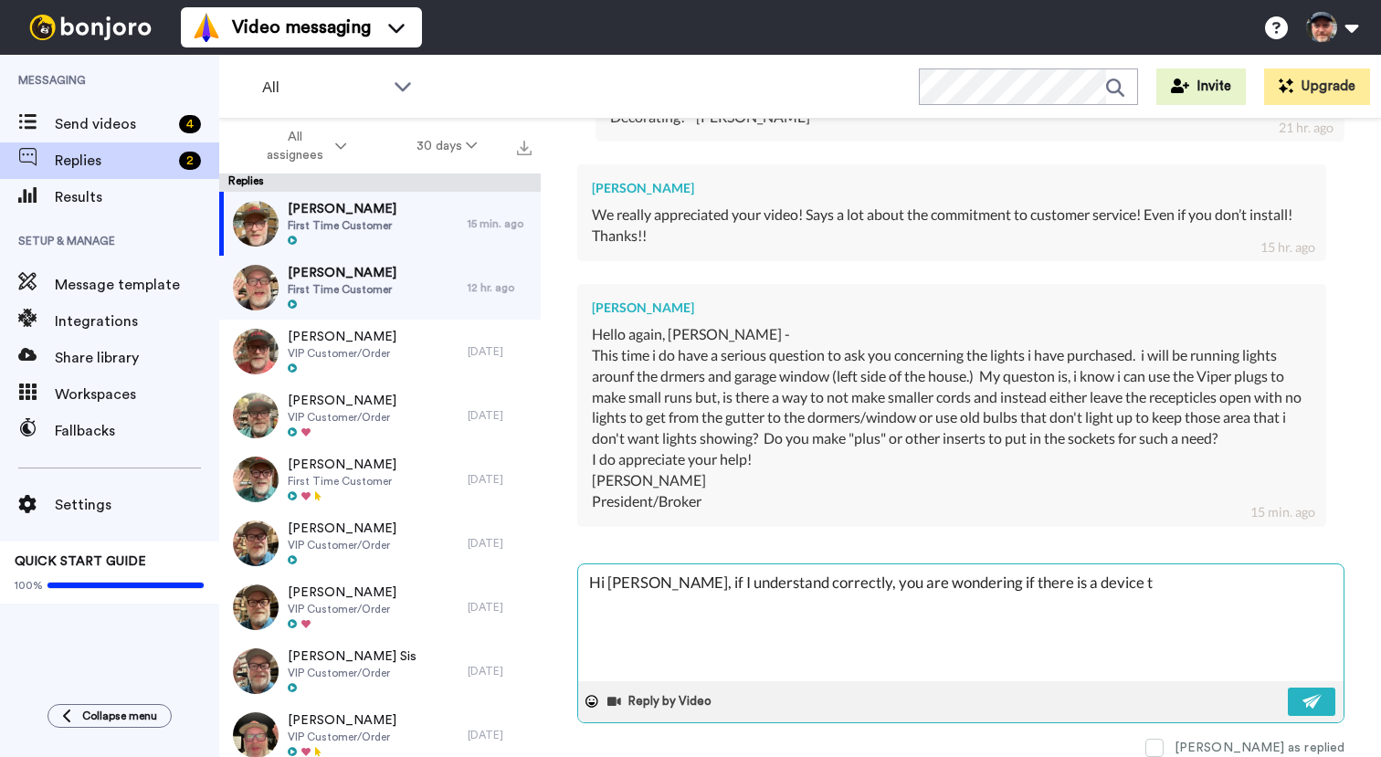
type textarea "x"
type textarea "Hi Lenny, if I understand correctly, you are wondering if there is a device th"
type textarea "x"
type textarea "Hi Lenny, if I understand correctly, you are wondering if there is a device tha"
type textarea "x"
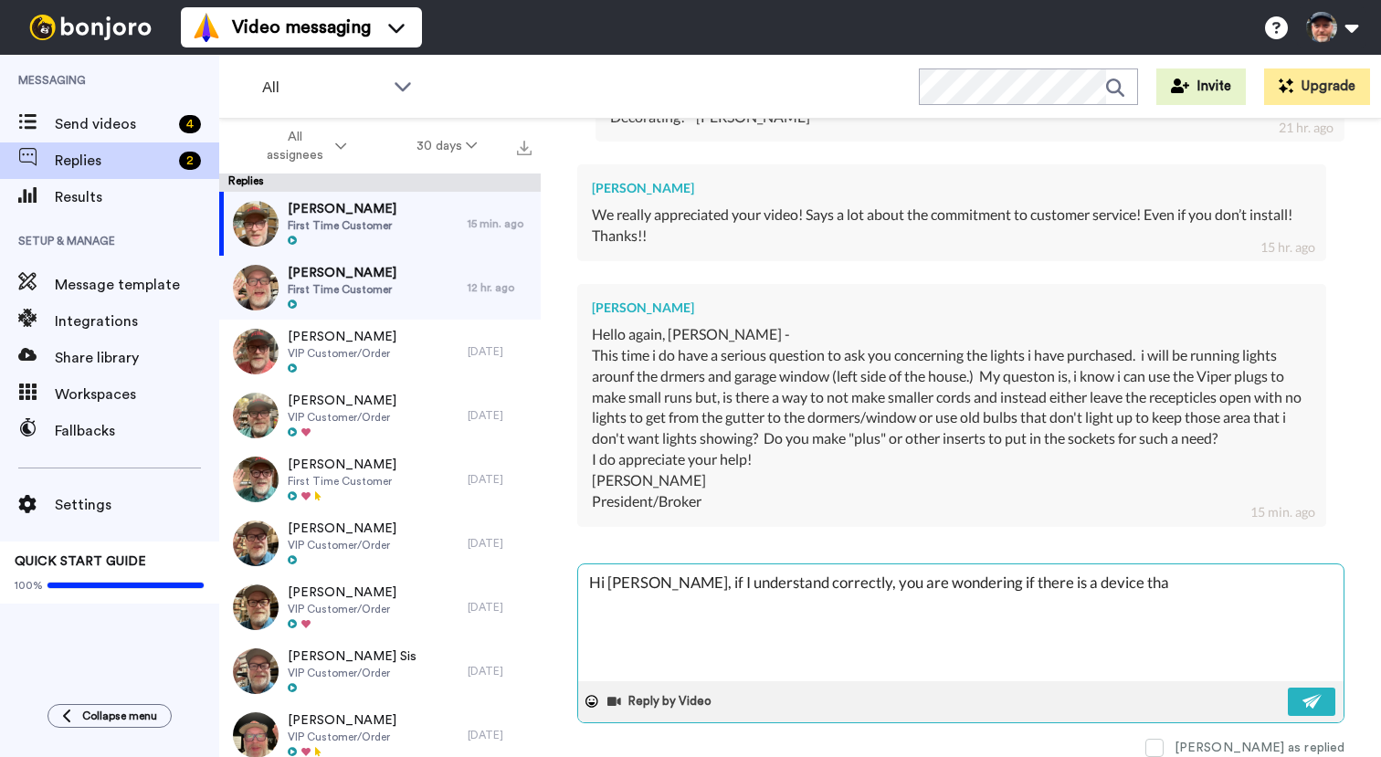
type textarea "Hi Lenny, if I understand correctly, you are wondering if there is a device that"
type textarea "x"
type textarea "Hi Lenny, if I understand correctly, you are wondering if there is a device that"
type textarea "x"
type textarea "Hi Lenny, if I understand correctly, you are wondering if there is a device tha…"
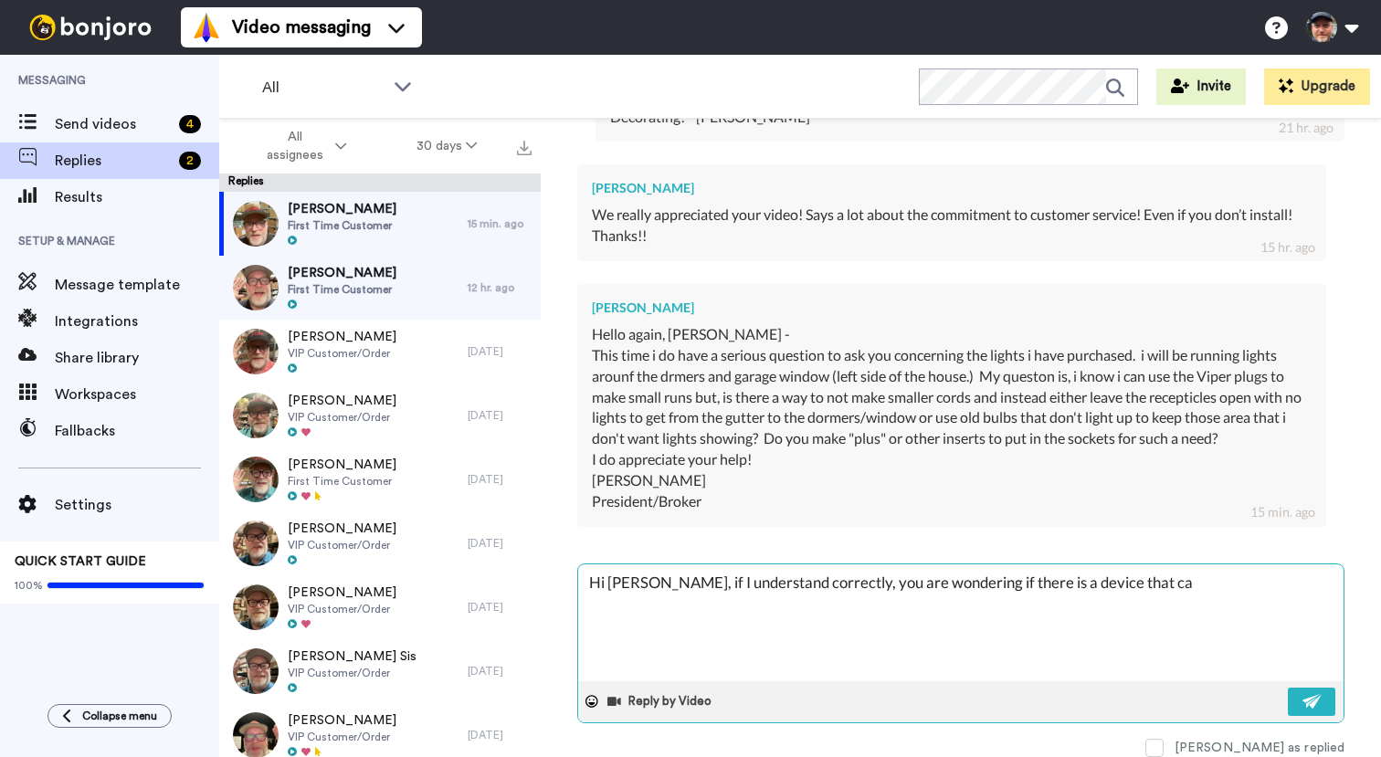
type textarea "x"
type textarea "Hi Lenny, if I understand correctly, you are wondering if there is a device tha…"
type textarea "x"
type textarea "Hi Lenny, if I understand correctly, you are wondering if there is a device tha…"
type textarea "x"
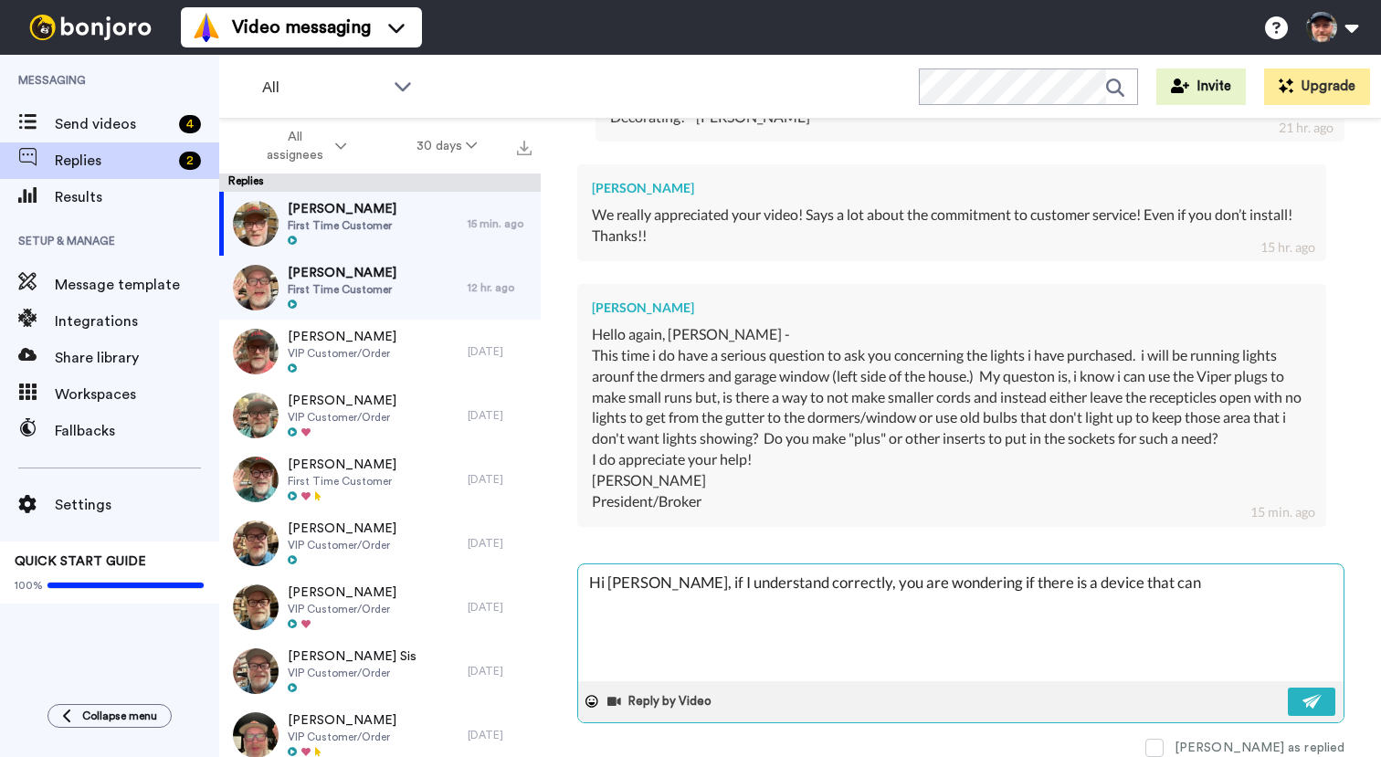
type textarea "Hi Lenny, if I understand correctly, you are wondering if there is a device tha…"
type textarea "x"
type textarea "Hi Lenny, if I understand correctly, you are wondering if there is a device tha…"
type textarea "x"
type textarea "Hi Lenny, if I understand correctly, you are wondering if there is a device tha…"
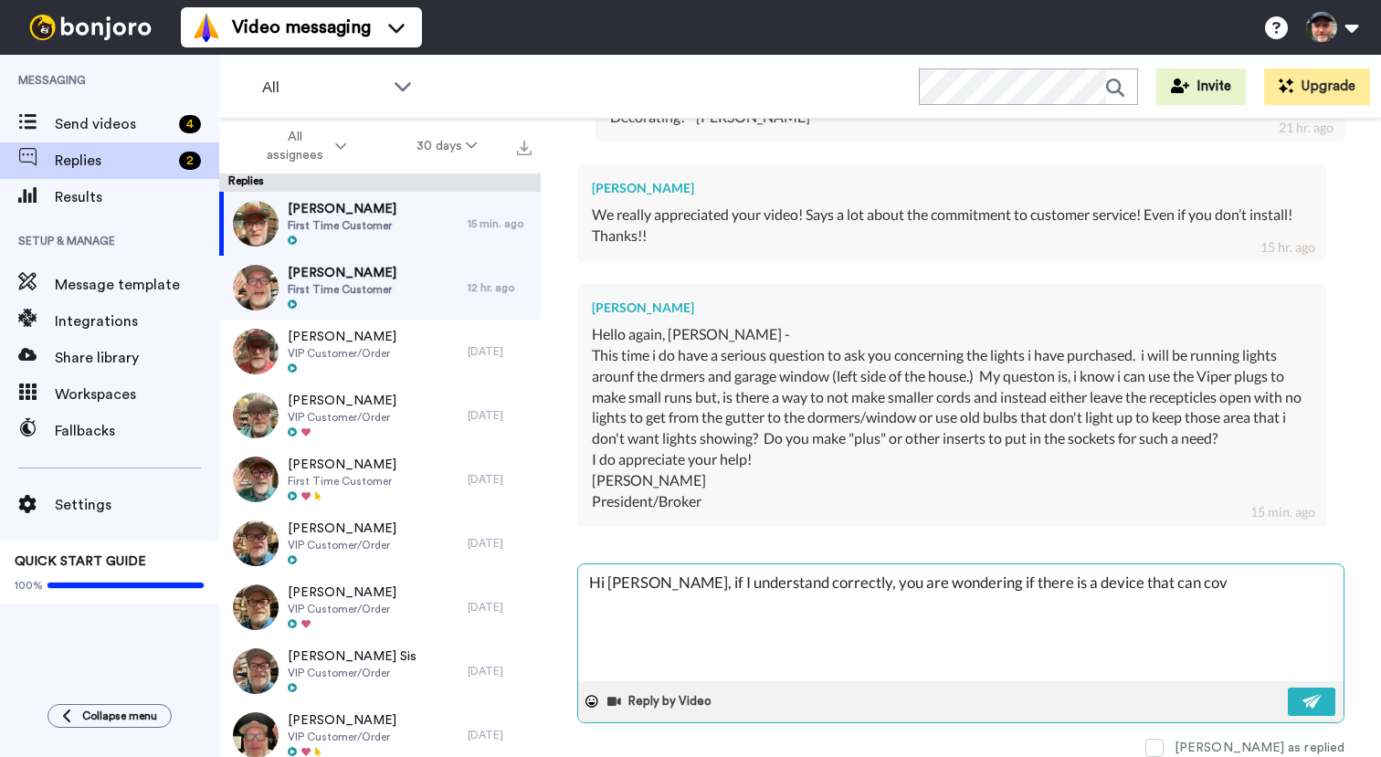
type textarea "x"
type textarea "Hi Lenny, if I understand correctly, you are wondering if there is a device tha…"
type textarea "x"
type textarea "Hi Lenny, if I understand correctly, you are wondering if there is a device tha…"
type textarea "x"
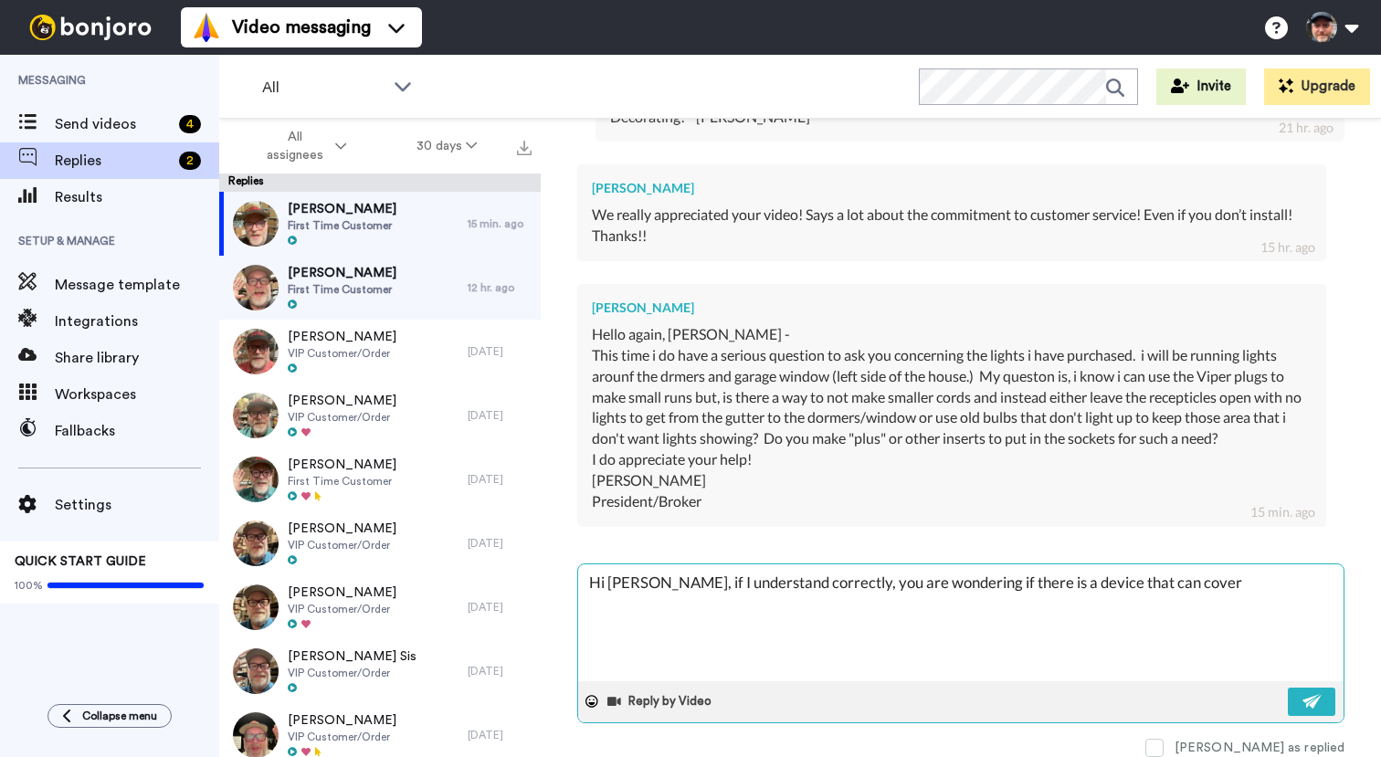
type textarea "Hi Lenny, if I understand correctly, you are wondering if there is a device tha…"
type textarea "x"
type textarea "Hi Lenny, if I understand correctly, you are wondering if there is a device tha…"
type textarea "x"
type textarea "Hi Lenny, if I understand correctly, you are wondering if there is a device tha…"
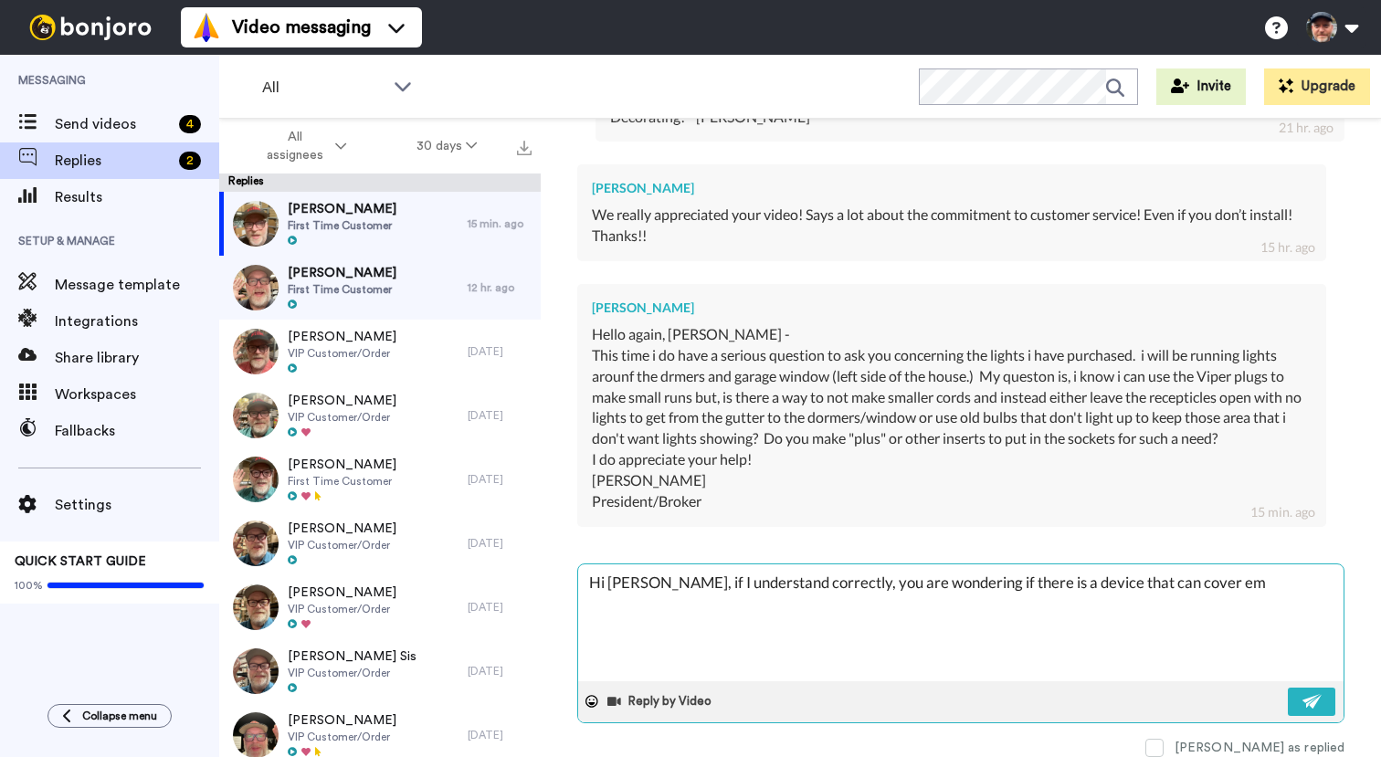
type textarea "x"
type textarea "Hi Lenny, if I understand correctly, you are wondering if there is a device tha…"
type textarea "x"
type textarea "Hi Lenny, if I understand correctly, you are wondering if there is a device tha…"
type textarea "x"
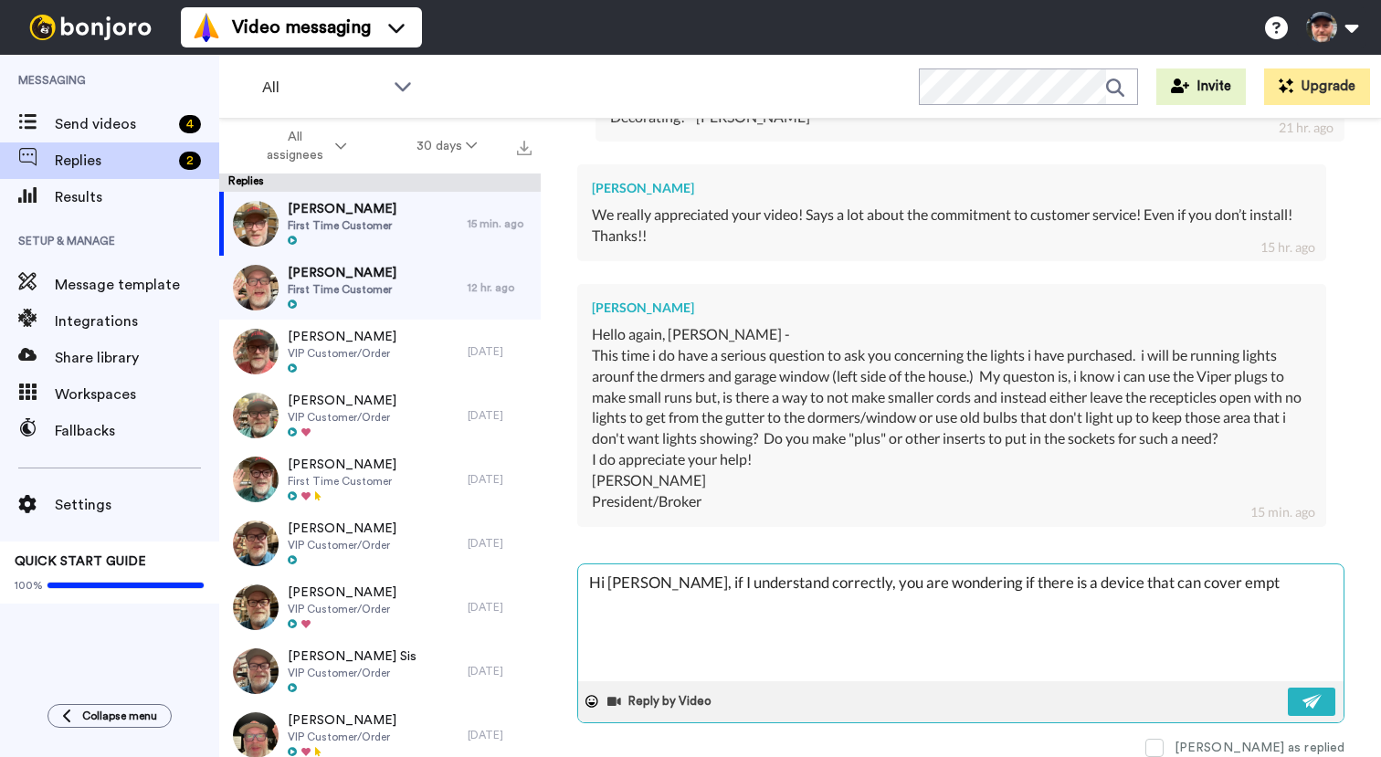
type textarea "Hi Lenny, if I understand correctly, you are wondering if there is a device tha…"
type textarea "x"
type textarea "Hi Lenny, if I understand correctly, you are wondering if there is a device tha…"
type textarea "x"
type textarea "Hi Lenny, if I understand correctly, you are wondering if there is a device tha…"
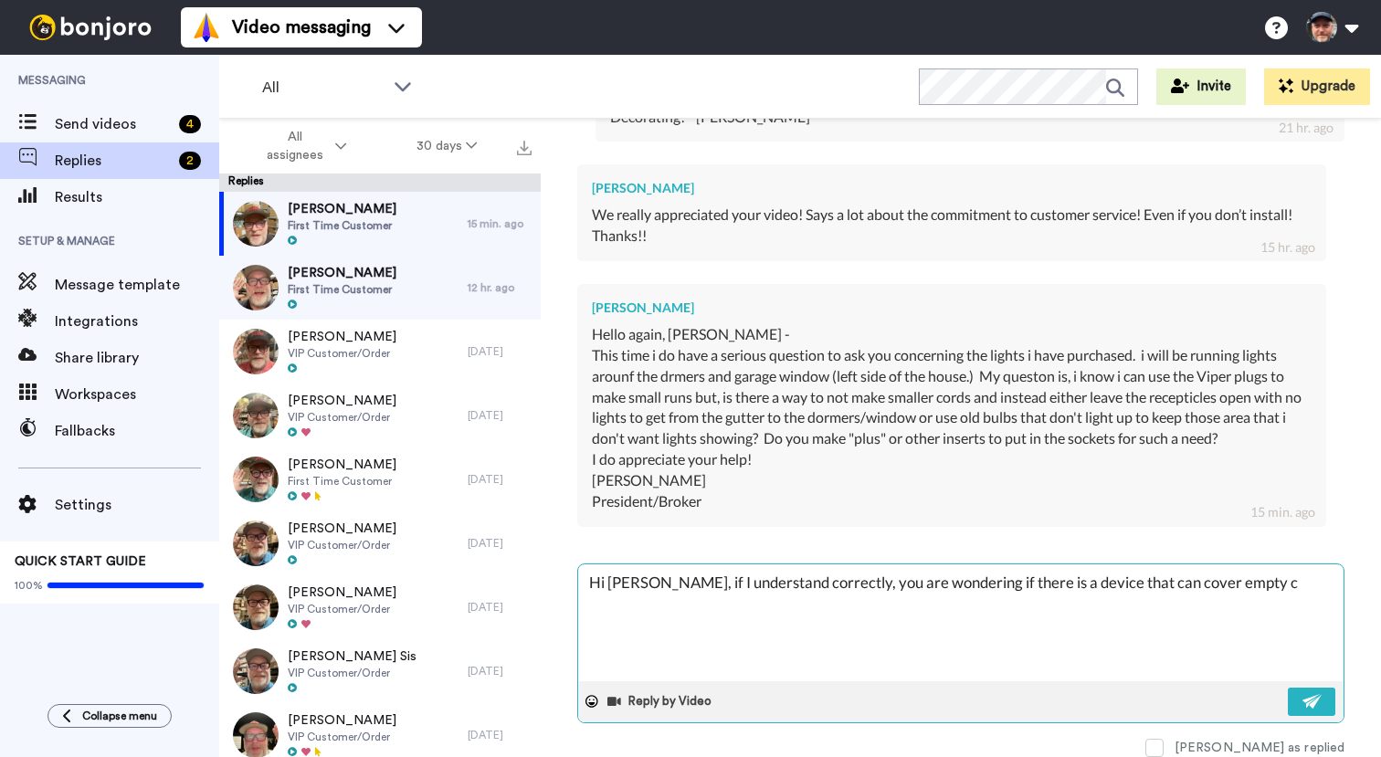
type textarea "x"
type textarea "Hi Lenny, if I understand correctly, you are wondering if there is a device tha…"
type textarea "x"
type textarea "Hi Lenny, if I understand correctly, you are wondering if there is a device tha…"
type textarea "x"
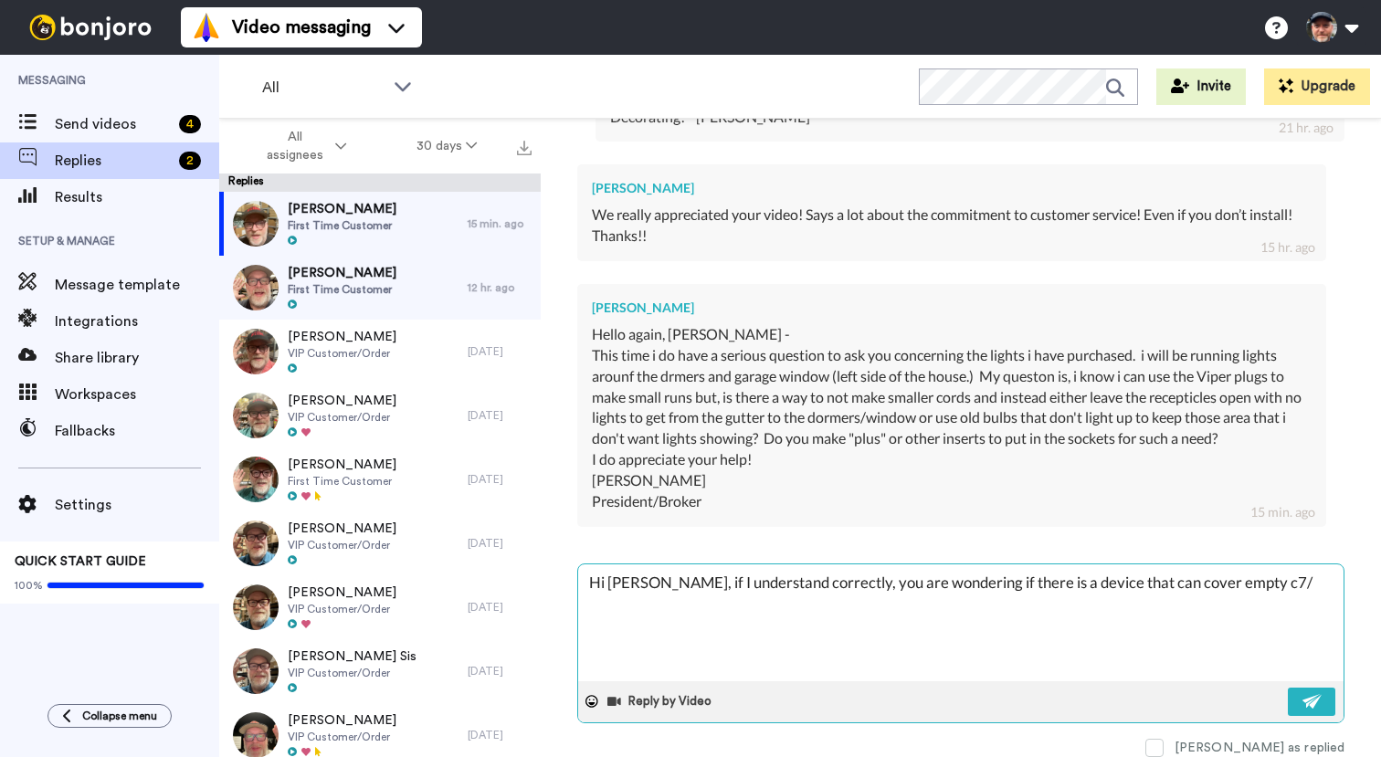
type textarea "Hi Lenny, if I understand correctly, you are wondering if there is a device tha…"
type textarea "x"
type textarea "Hi Lenny, if I understand correctly, you are wondering if there is a device tha…"
type textarea "x"
type textarea "Hi Lenny, if I understand correctly, you are wondering if there is a device tha…"
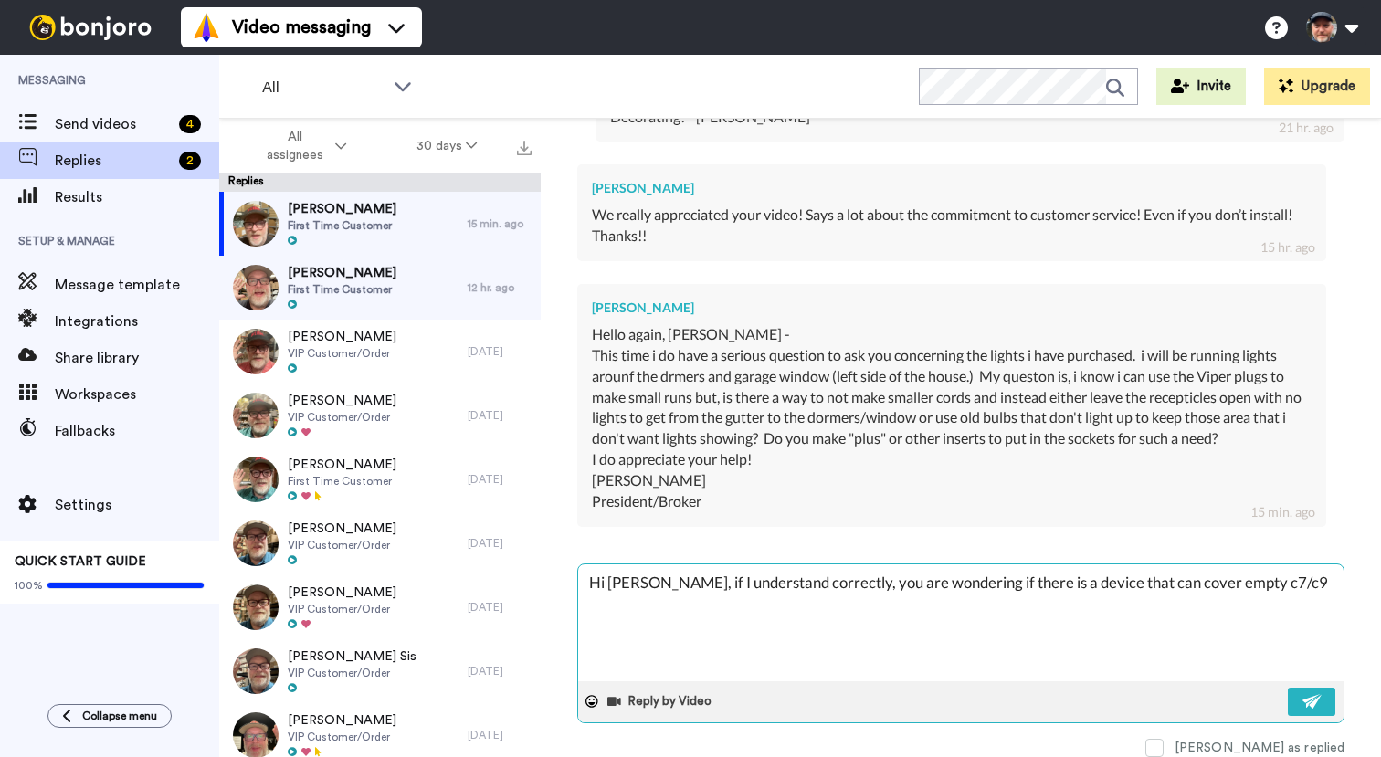
type textarea "x"
type textarea "Hi Lenny, if I understand correctly, you are wondering if there is a device tha…"
type textarea "x"
type textarea "Hi Lenny, if I understand correctly, you are wondering if there is a device tha…"
type textarea "x"
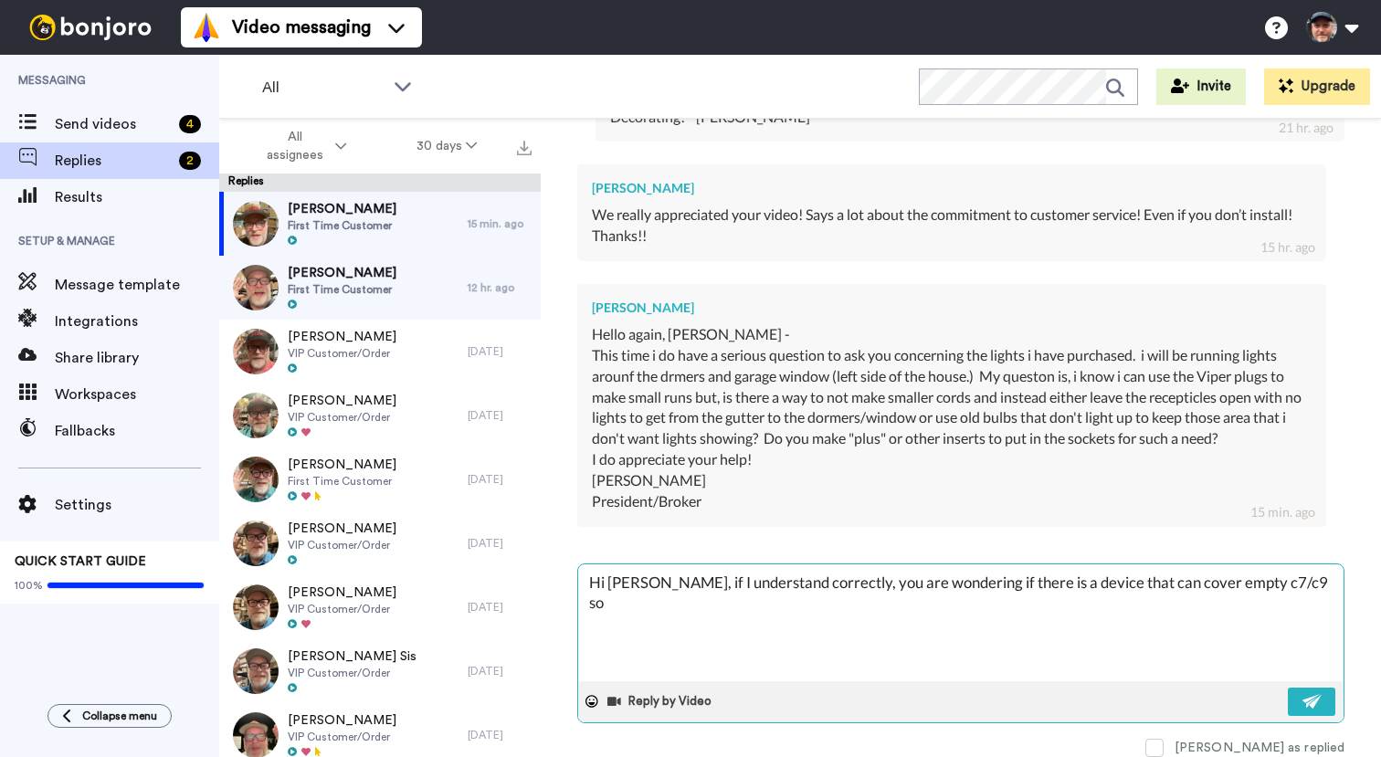
type textarea "Hi Lenny, if I understand correctly, you are wondering if there is a device tha…"
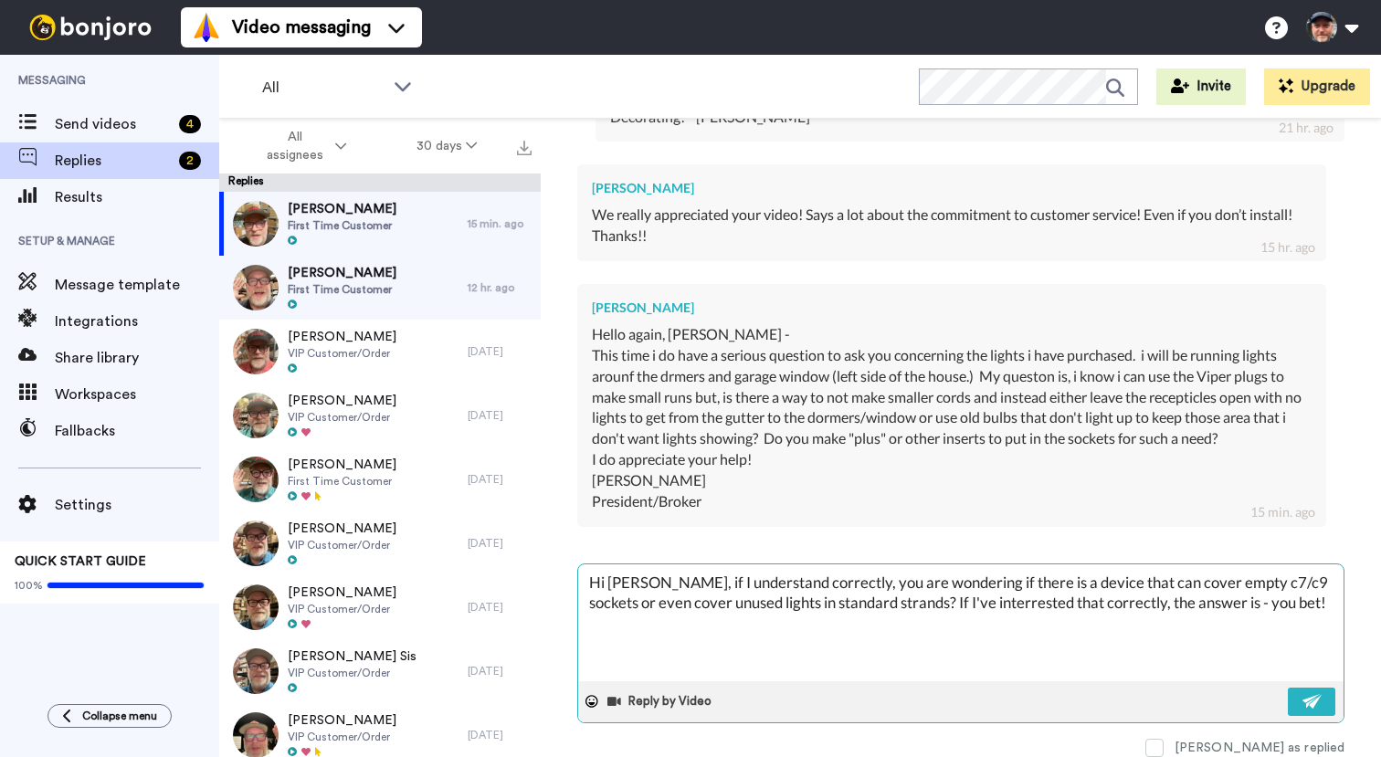
click at [982, 600] on textarea "Hi Lenny, if I understand correctly, you are wondering if there is a device tha…" at bounding box center [961, 623] width 766 height 117
click at [1282, 608] on textarea "Hi Lenny, if I understand correctly, you are wondering if there is a device tha…" at bounding box center [961, 623] width 766 height 117
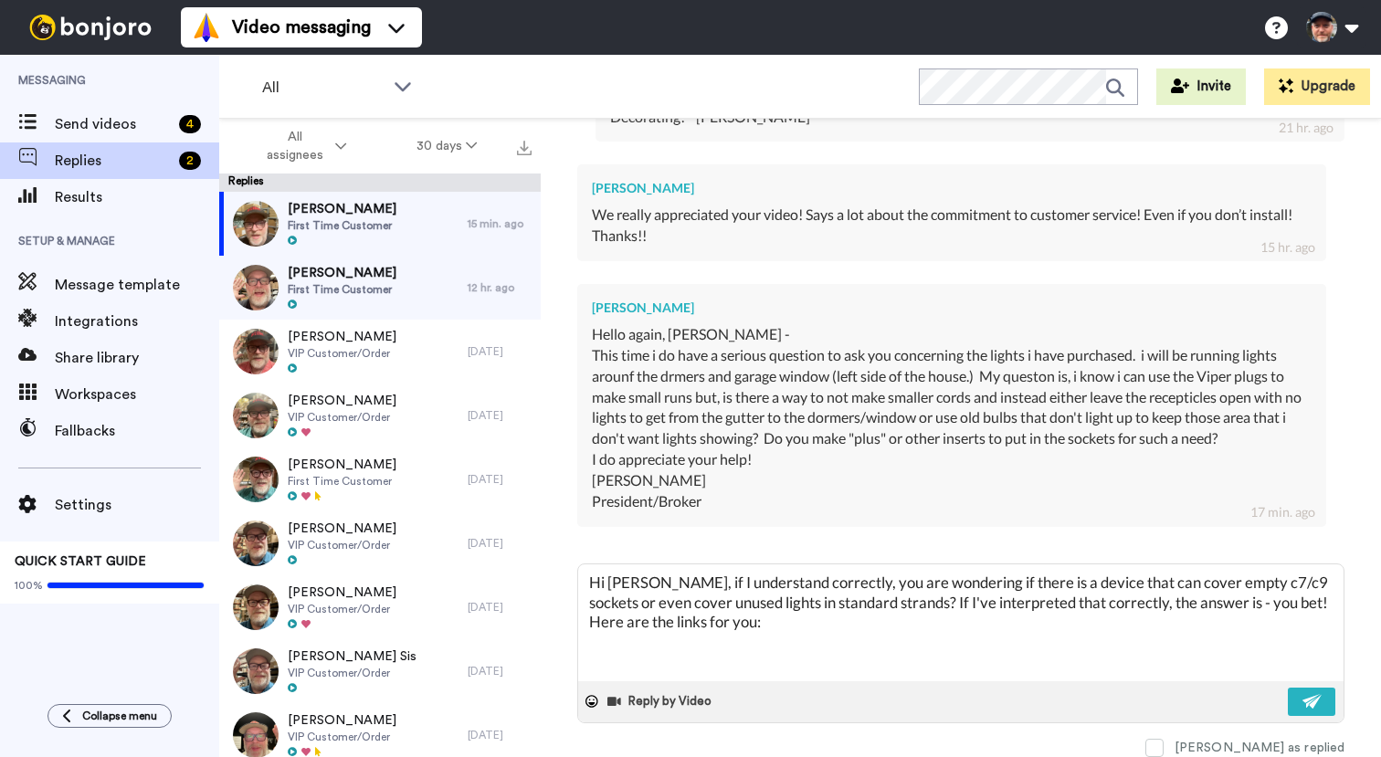
paste textarea "https://thechristmaslightemporium.com/search?q=stuffer&options%5Bprefix%5D=last"
paste textarea "https://thechristmaslightemporium.com/products/multi-use-blackout-caps-pack-of-…"
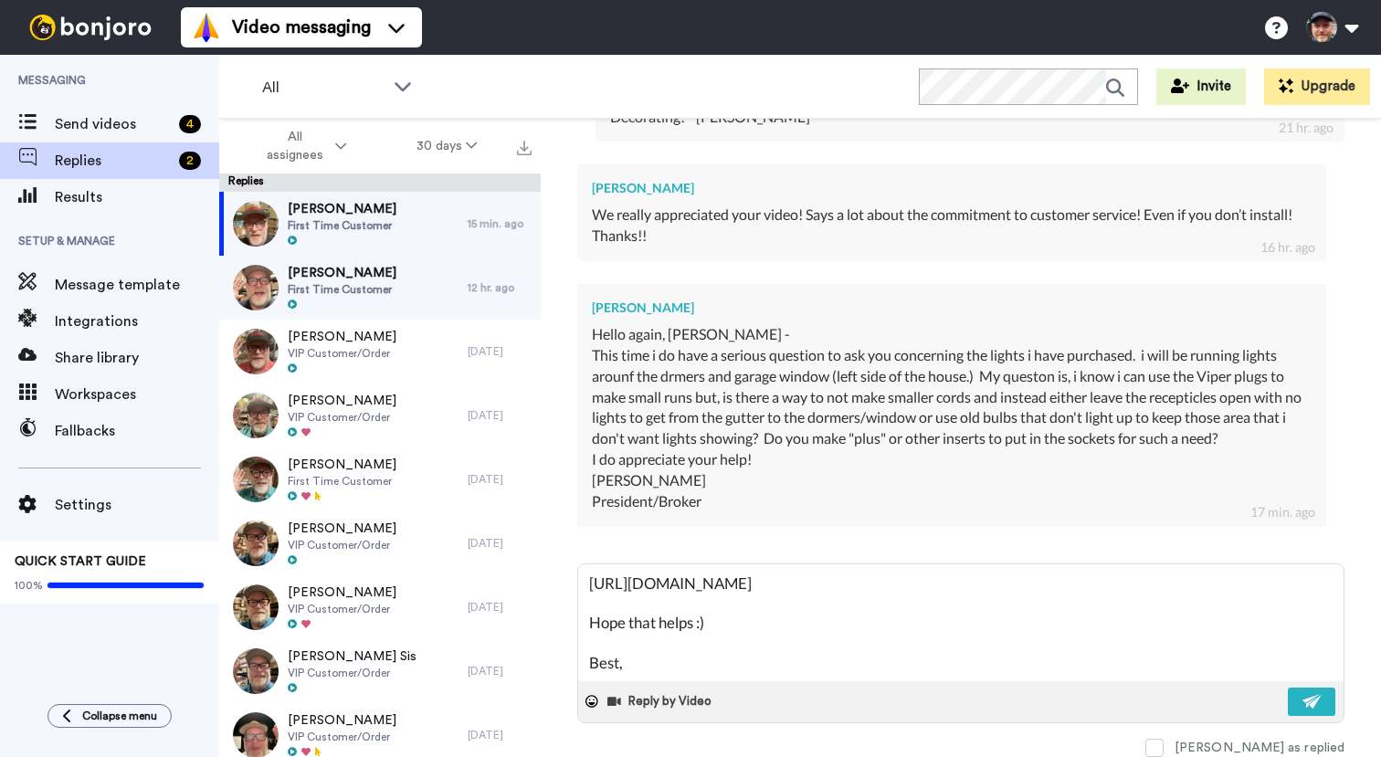
scroll to position [149, 0]
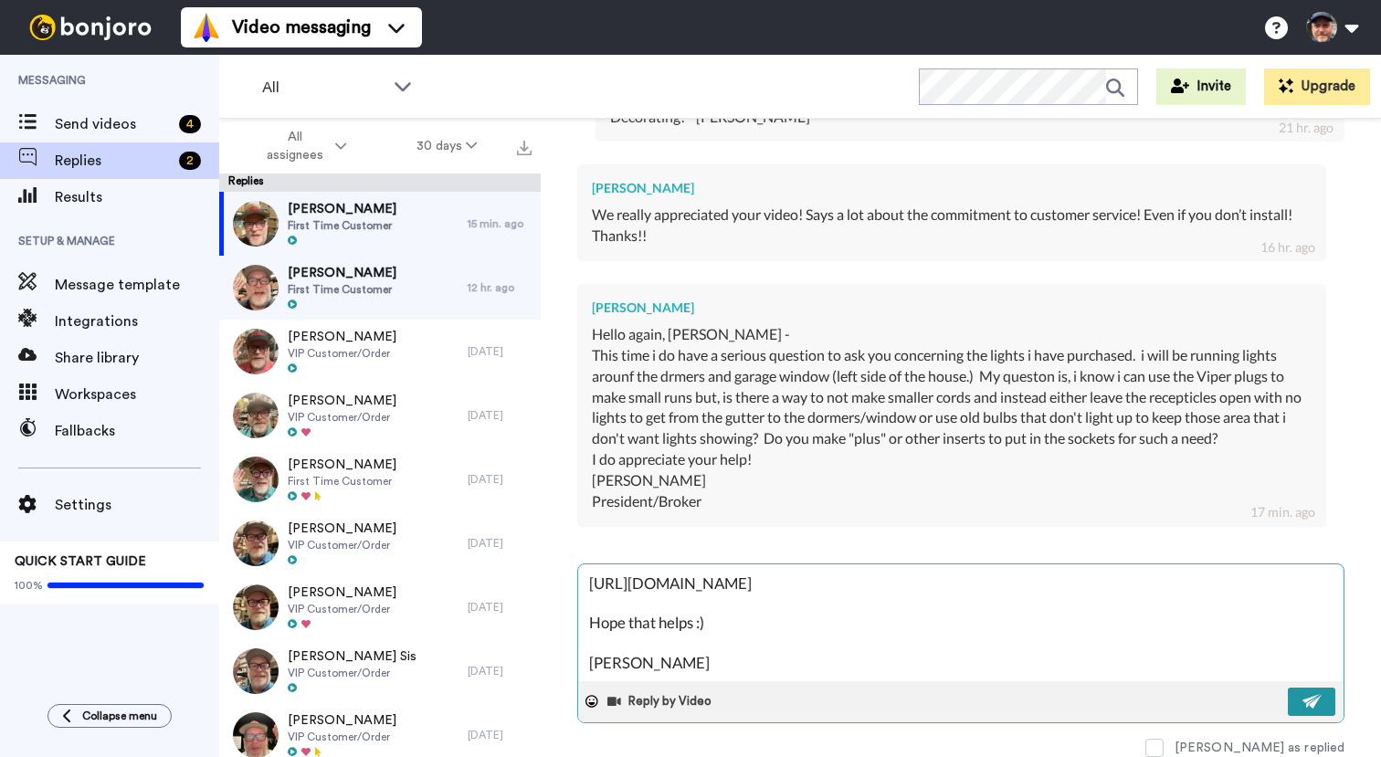
click at [1307, 702] on img at bounding box center [1313, 701] width 20 height 15
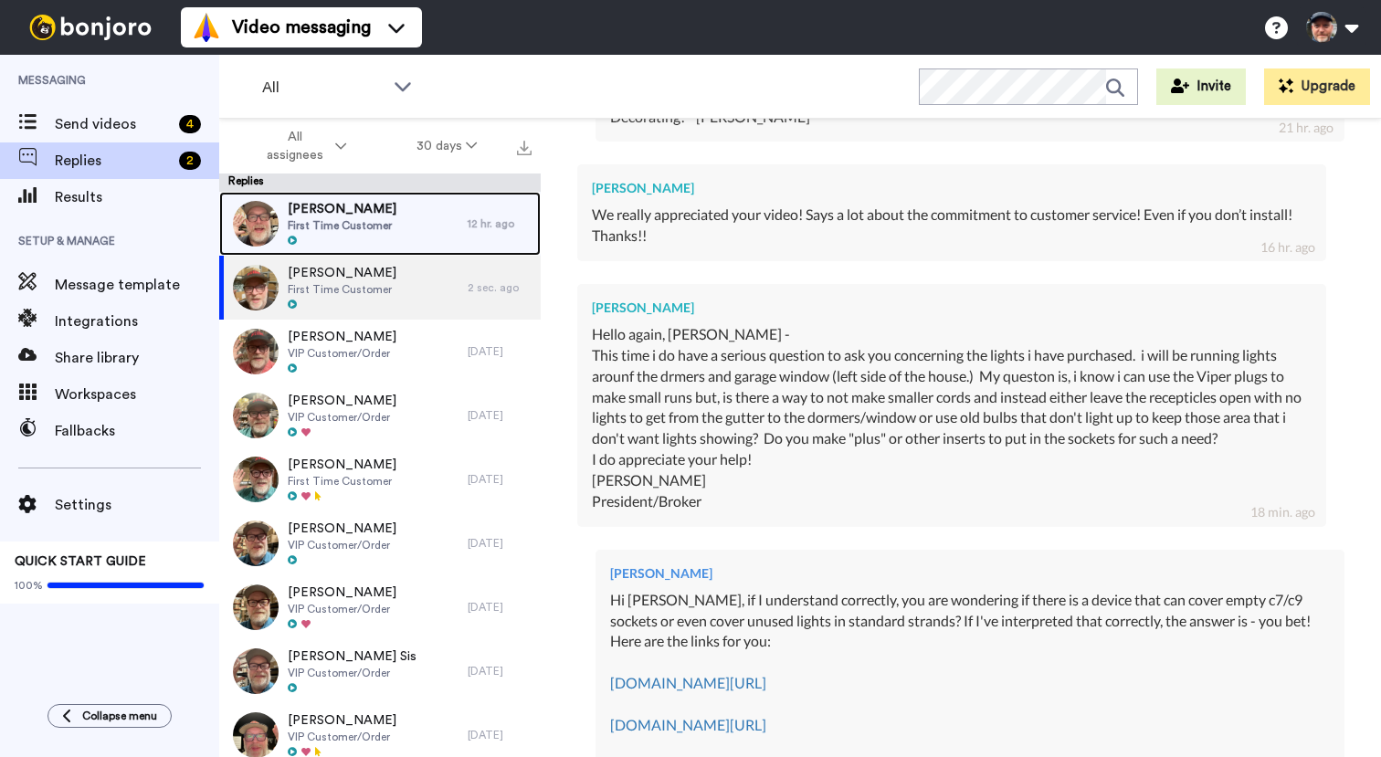
click at [409, 229] on div "Ben Kennedy First Time Customer" at bounding box center [343, 224] width 249 height 64
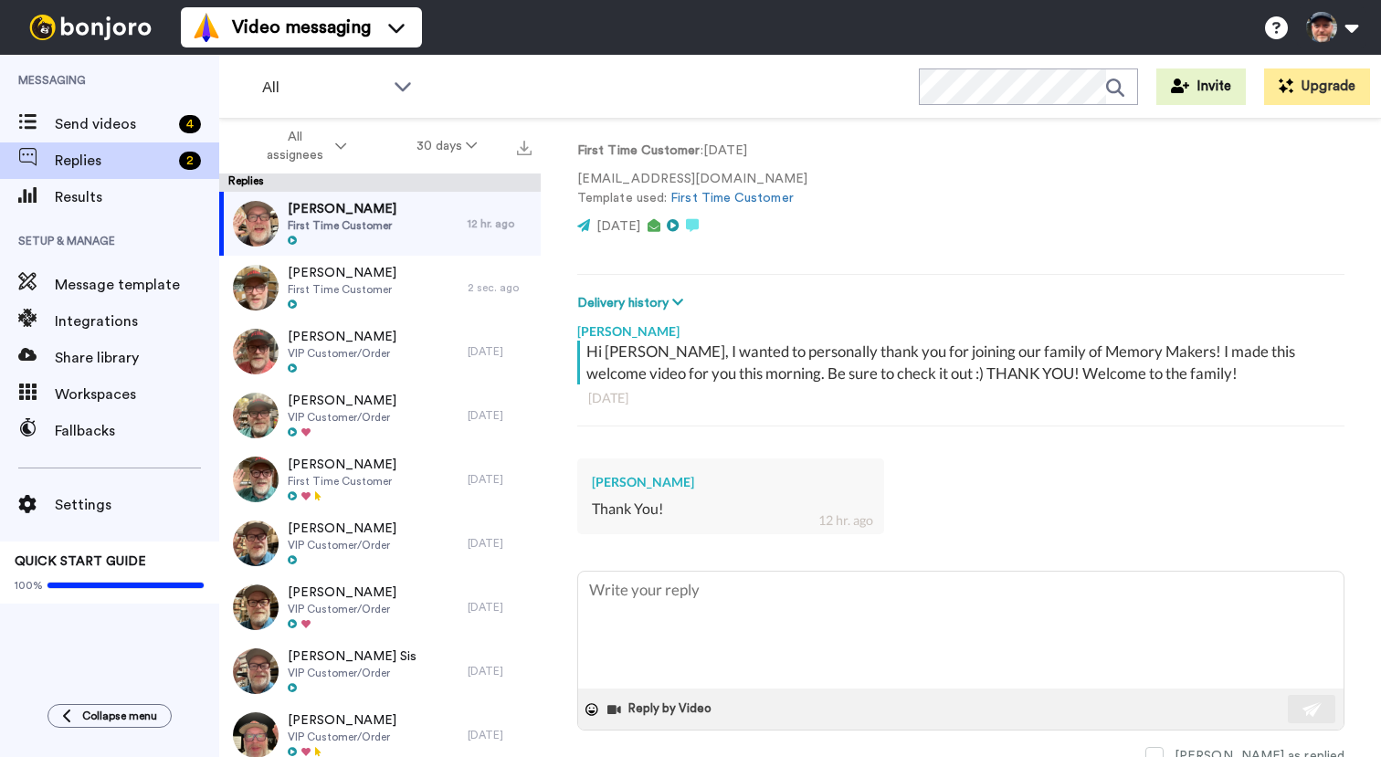
scroll to position [122, 0]
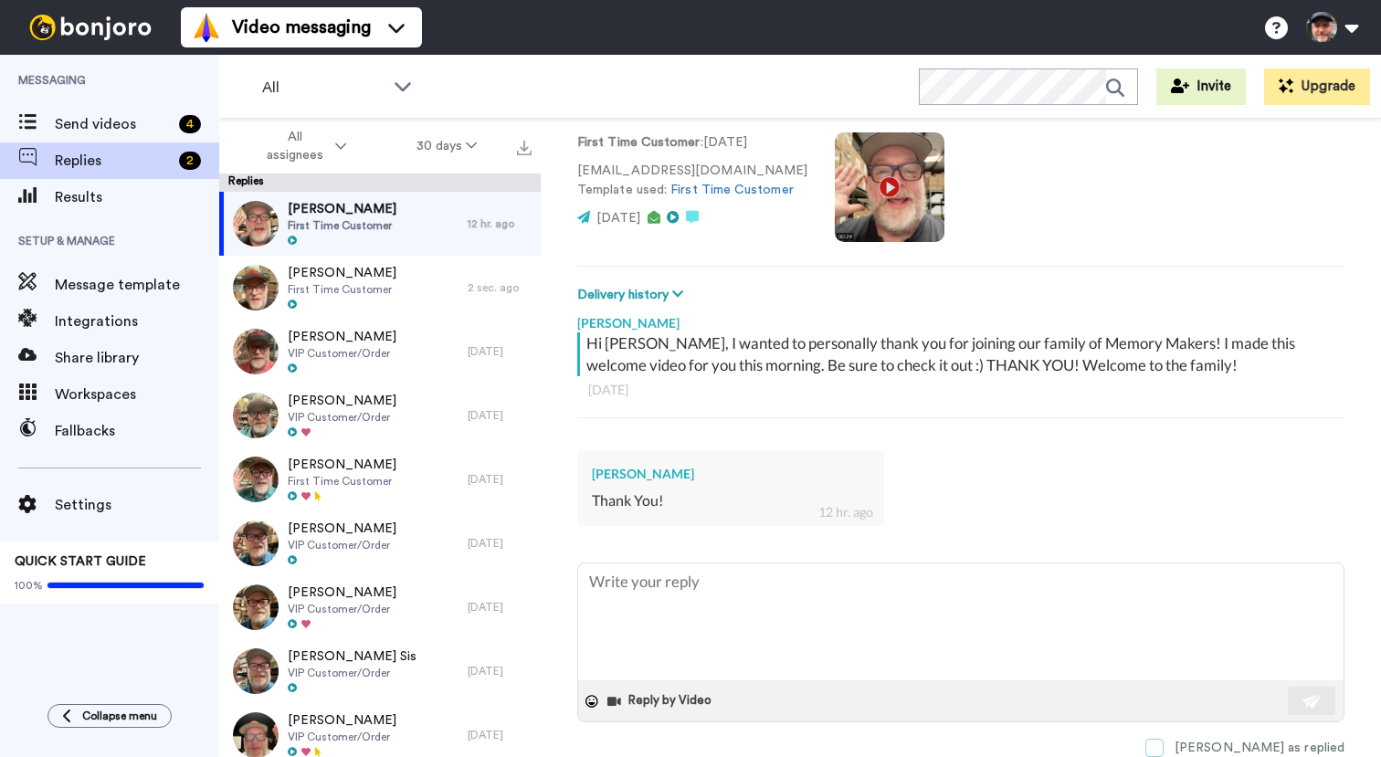
click at [1164, 749] on span at bounding box center [1155, 748] width 18 height 18
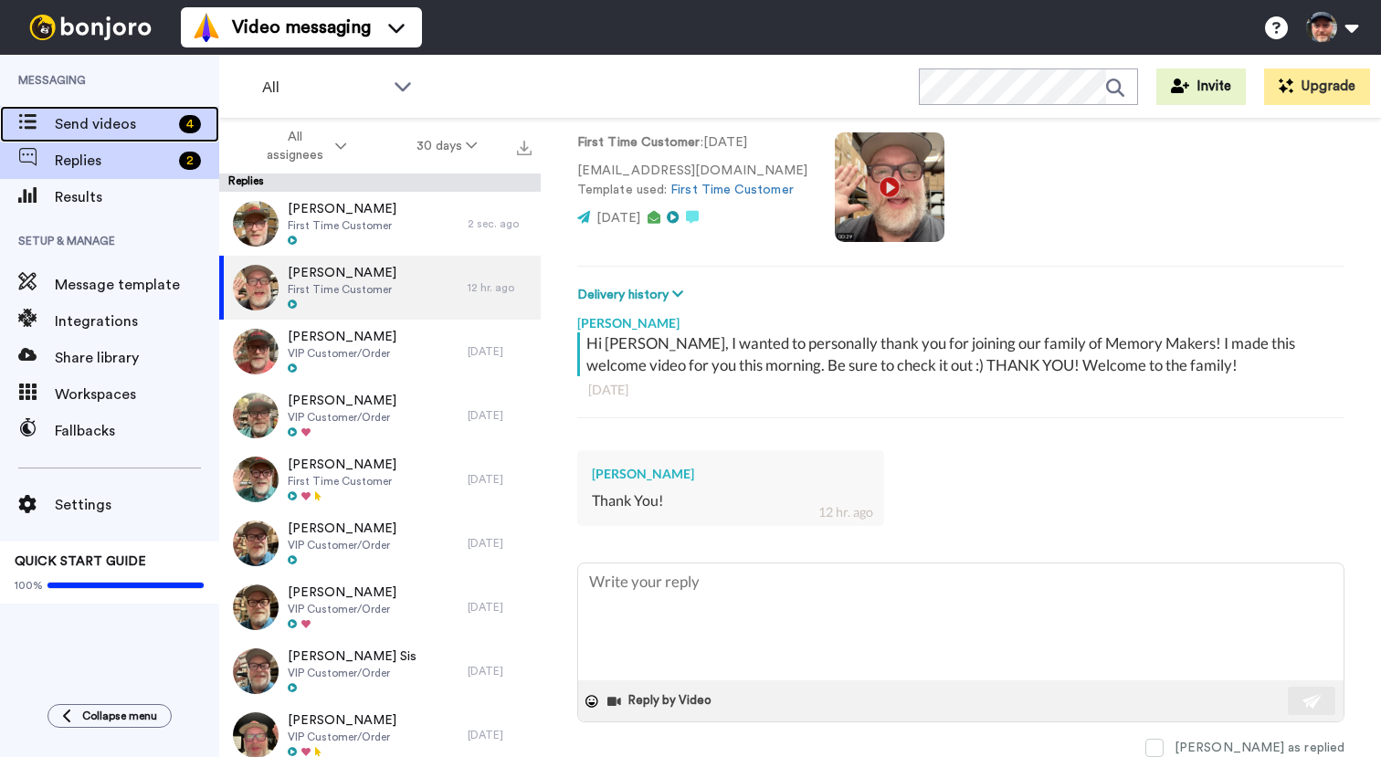
click at [119, 127] on span "Send videos" at bounding box center [113, 124] width 117 height 22
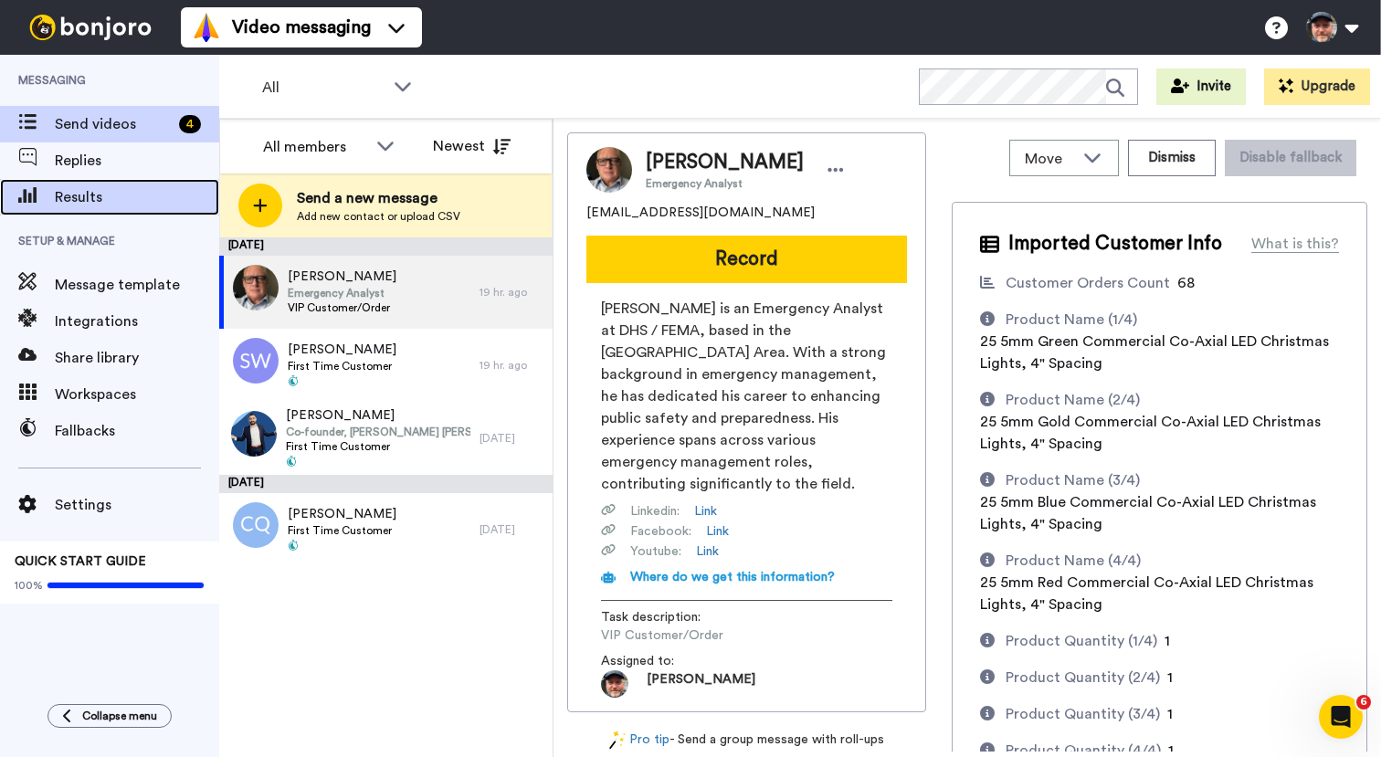
click at [101, 191] on span "Results" at bounding box center [137, 197] width 164 height 22
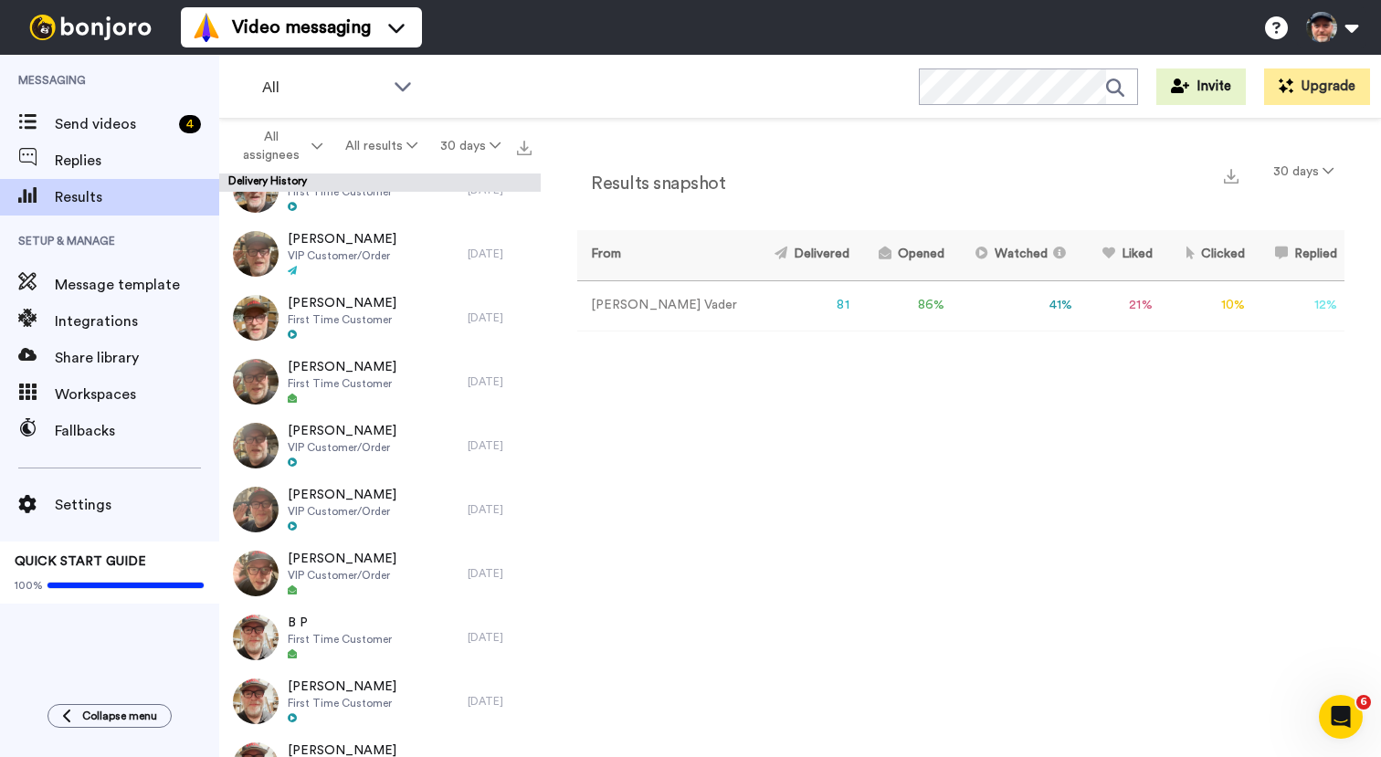
scroll to position [514, 0]
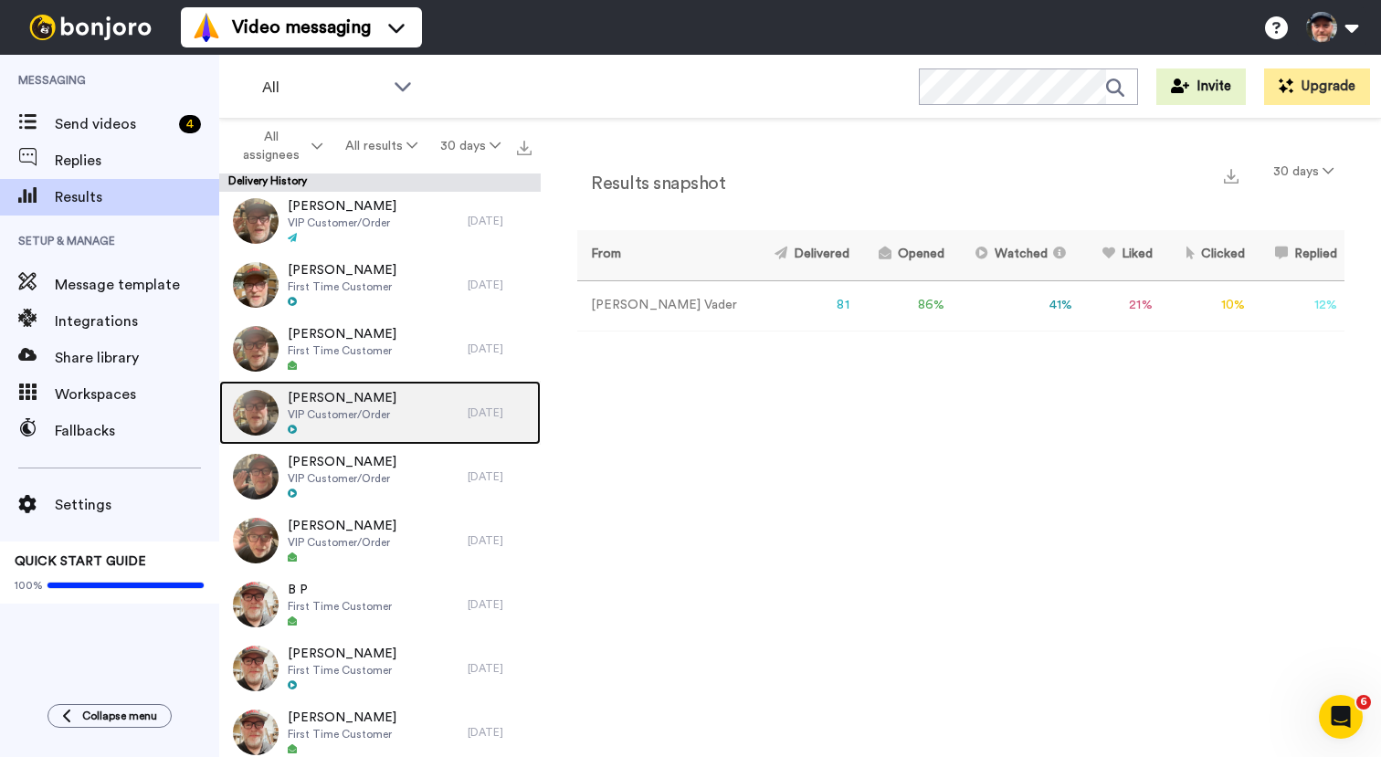
click at [383, 406] on span "[PERSON_NAME]" at bounding box center [342, 398] width 109 height 18
